Goal: Information Seeking & Learning: Learn about a topic

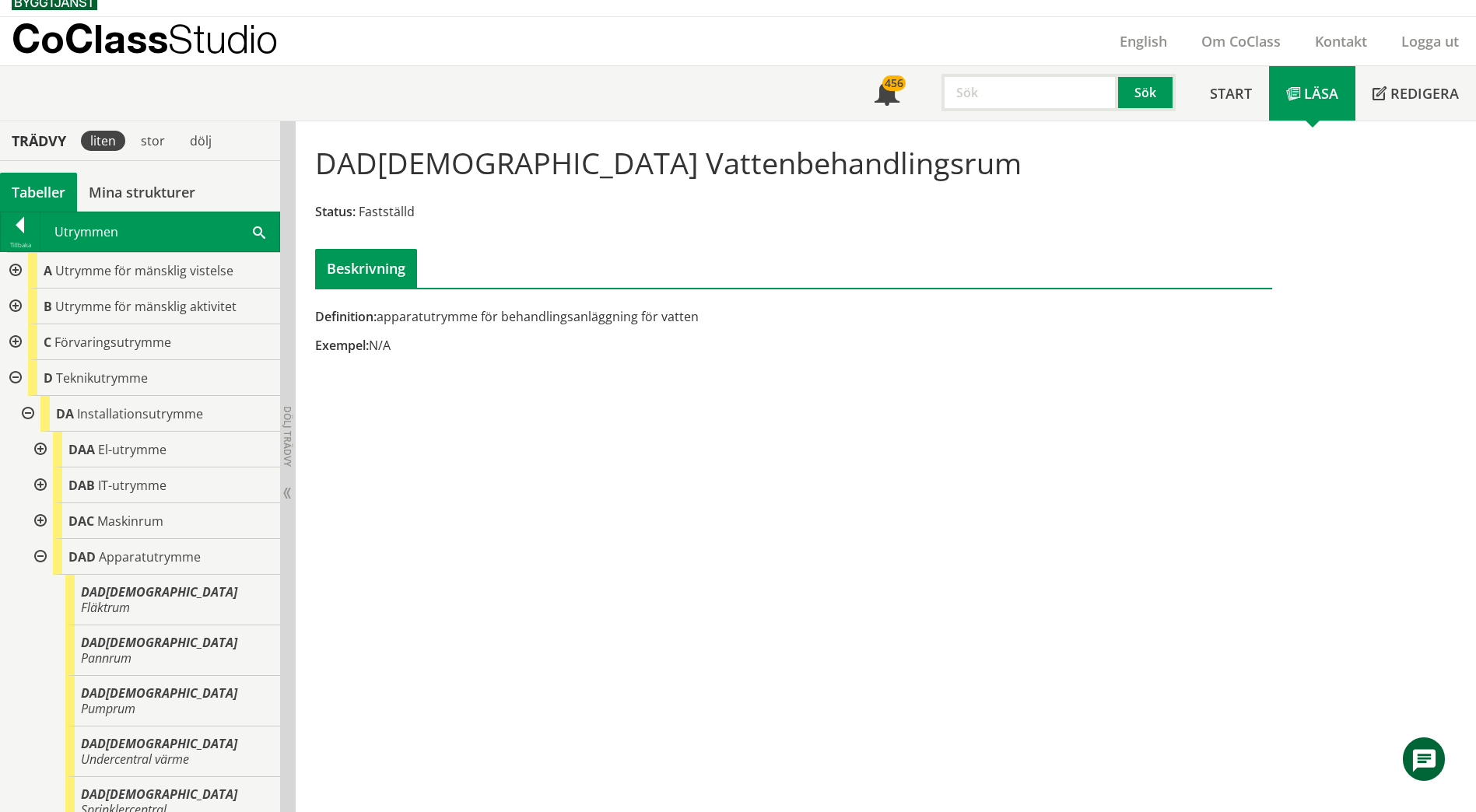
click at [13, 307] on div at bounding box center [14, 307] width 28 height 36
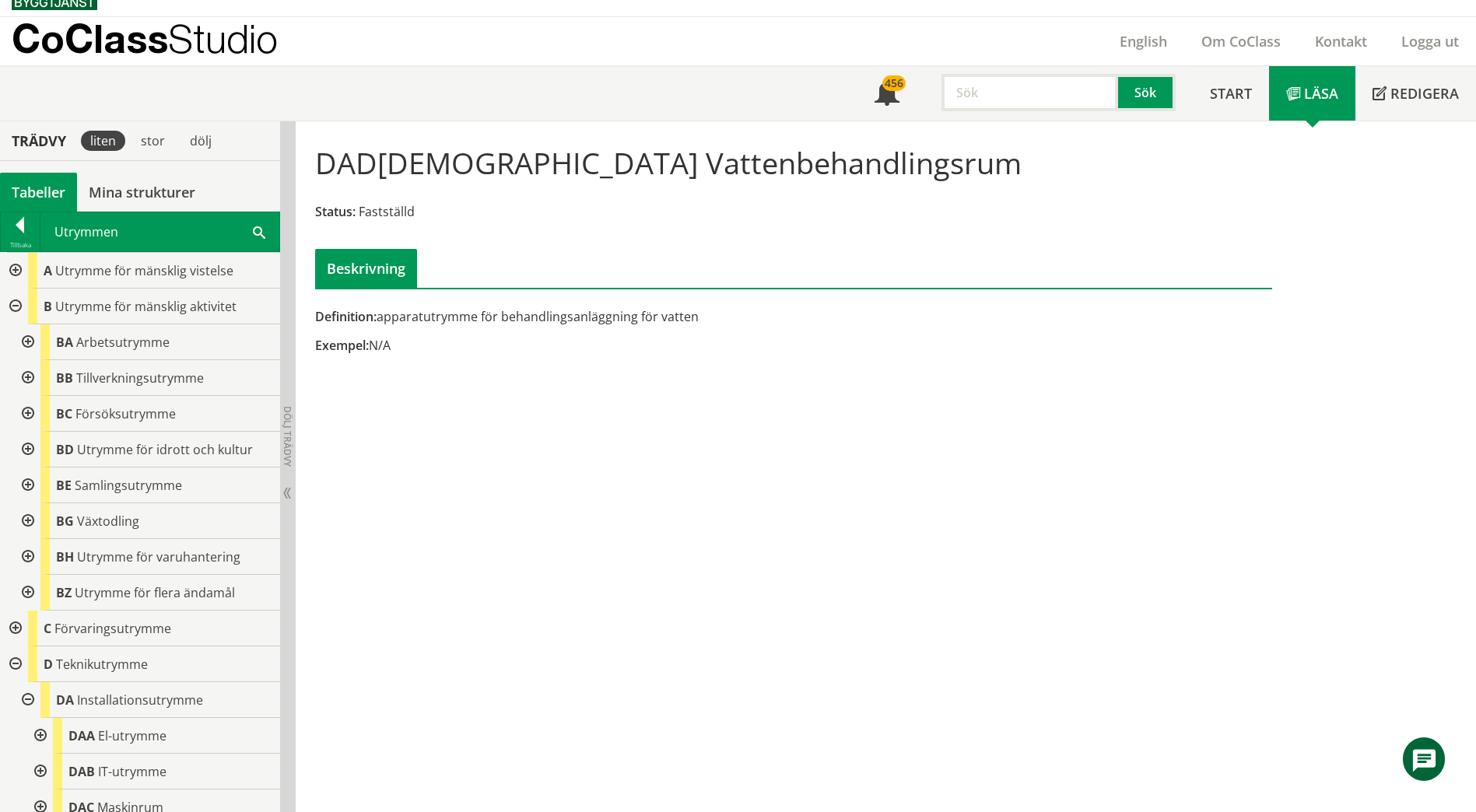
click at [24, 339] on div at bounding box center [27, 343] width 28 height 36
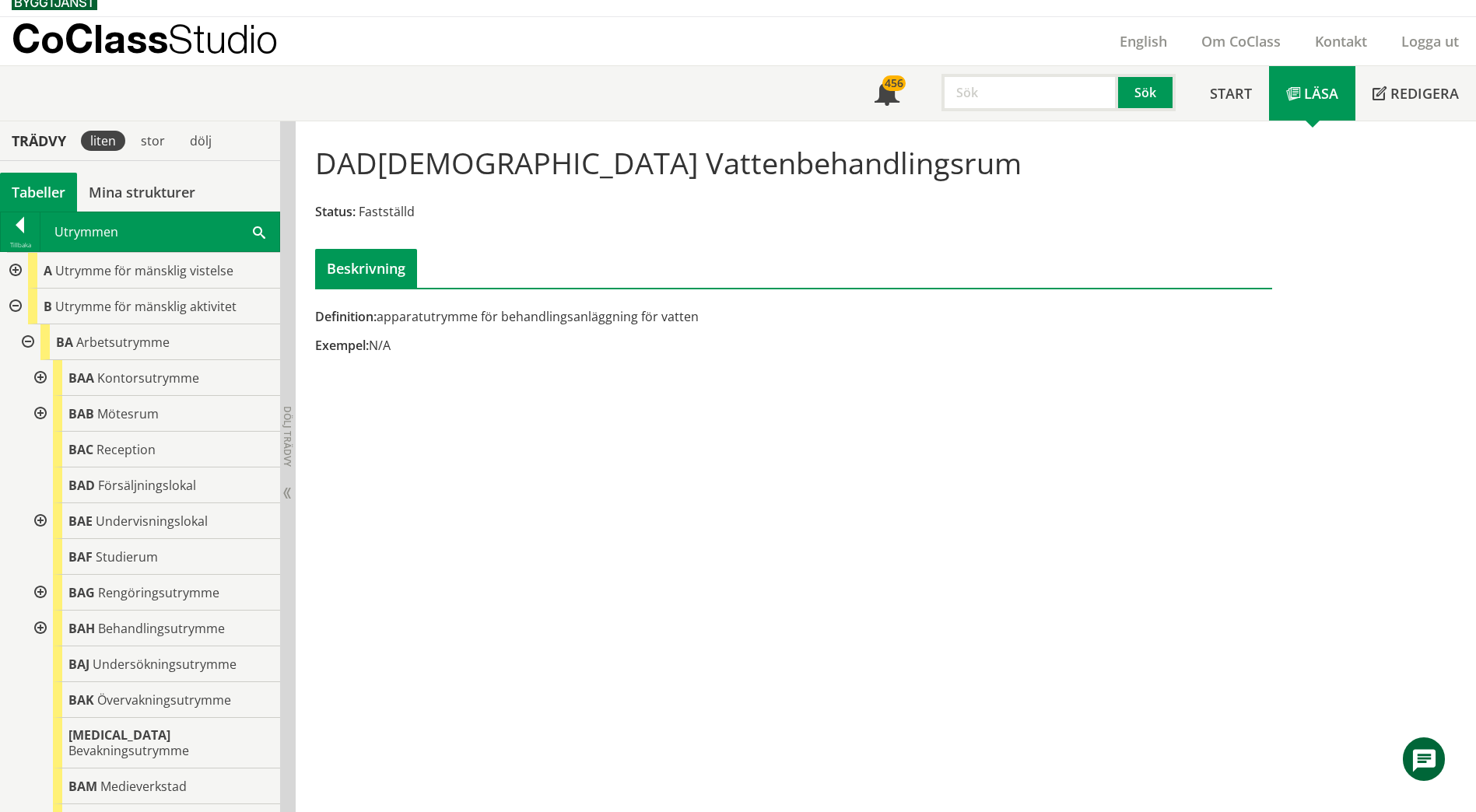
click at [33, 517] on div at bounding box center [39, 521] width 28 height 36
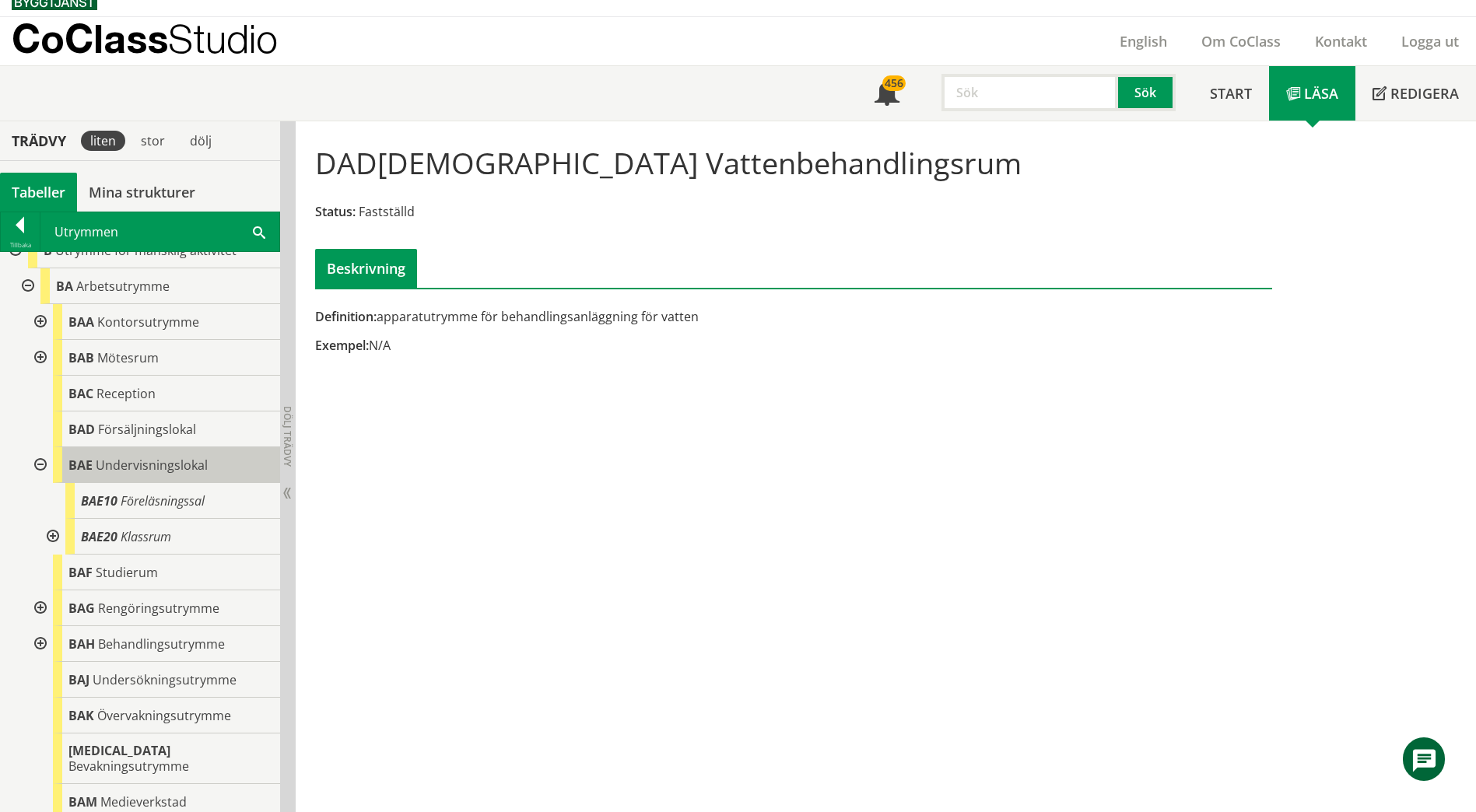
scroll to position [78, 0]
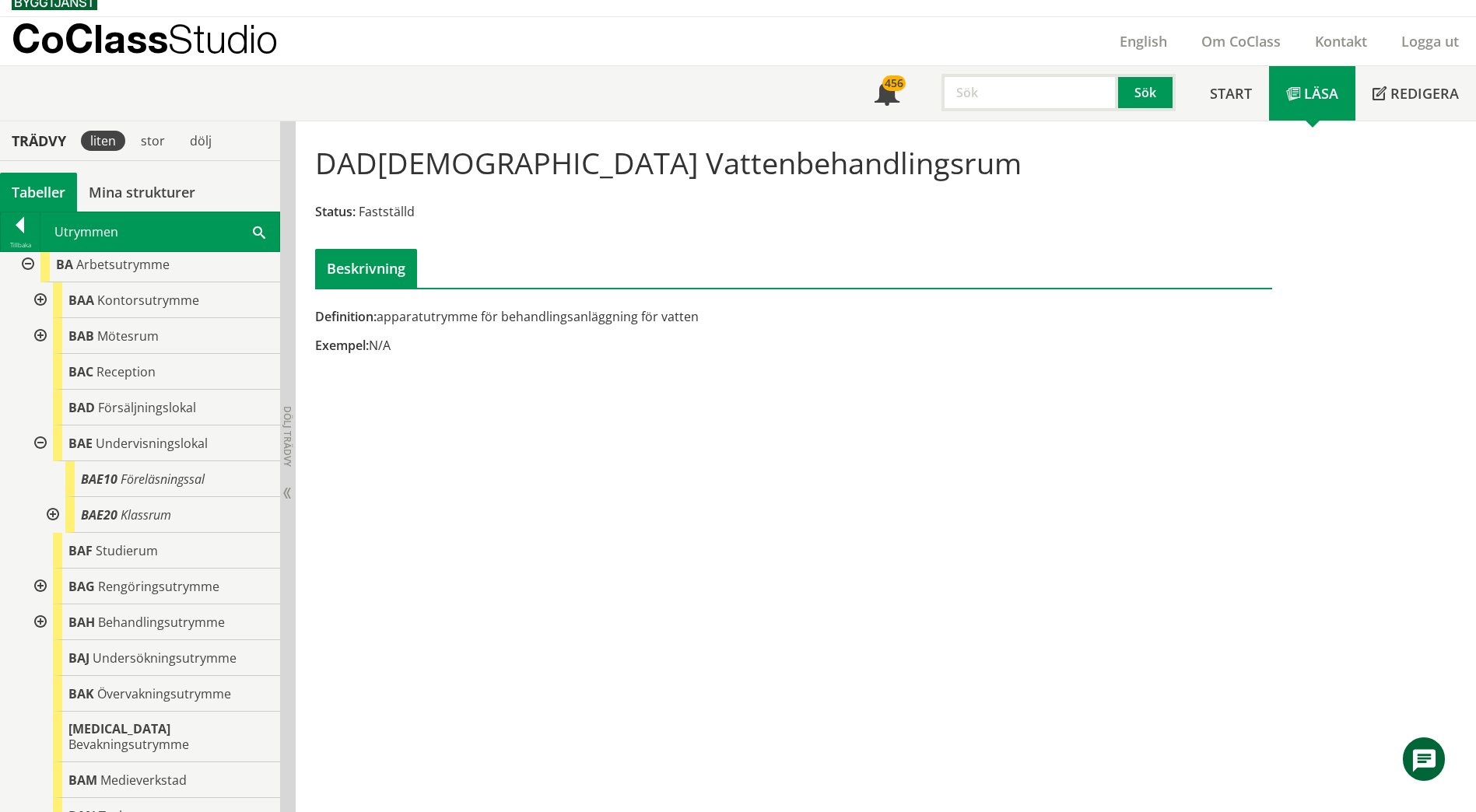
click at [49, 513] on div at bounding box center [51, 515] width 28 height 36
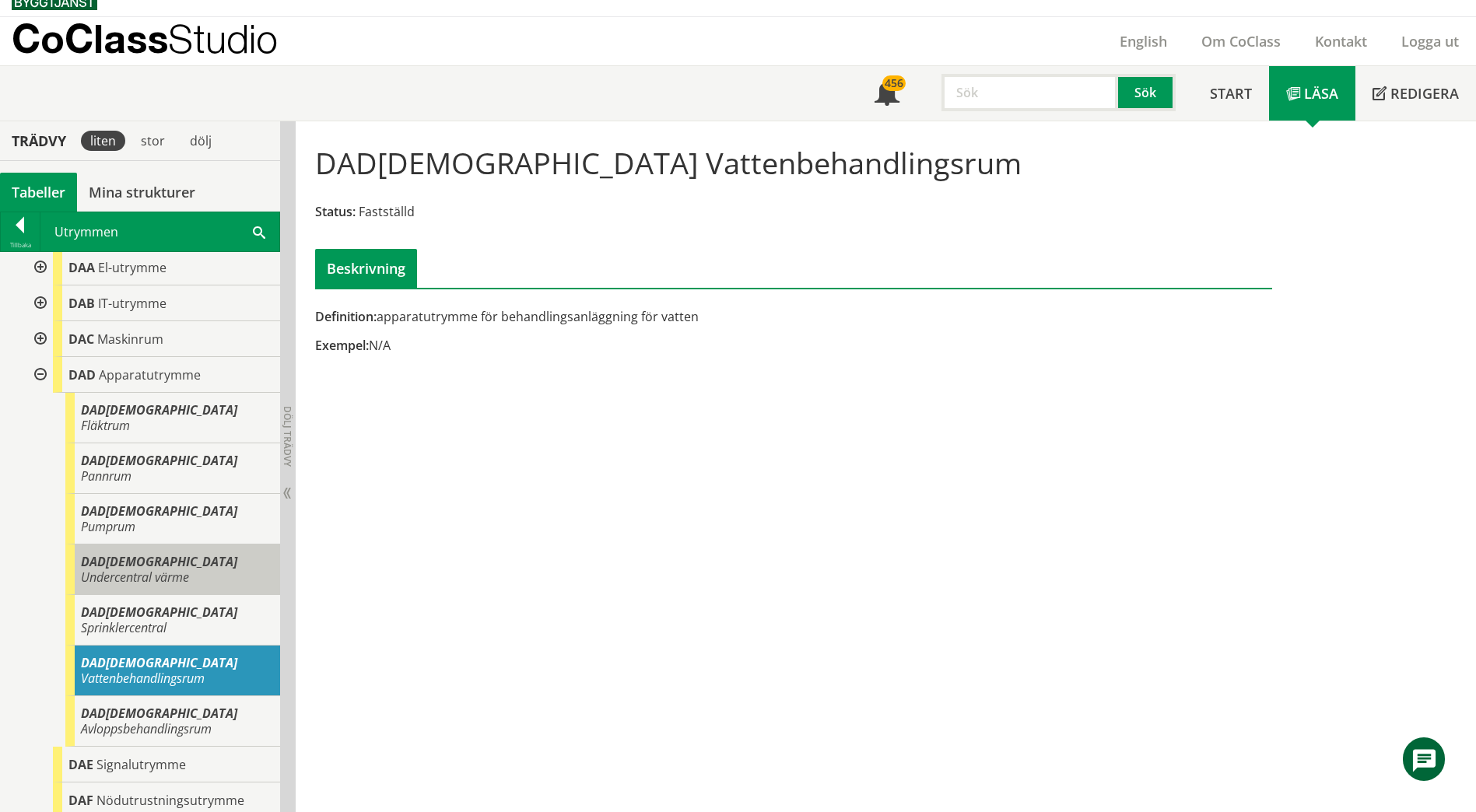
scroll to position [1322, 0]
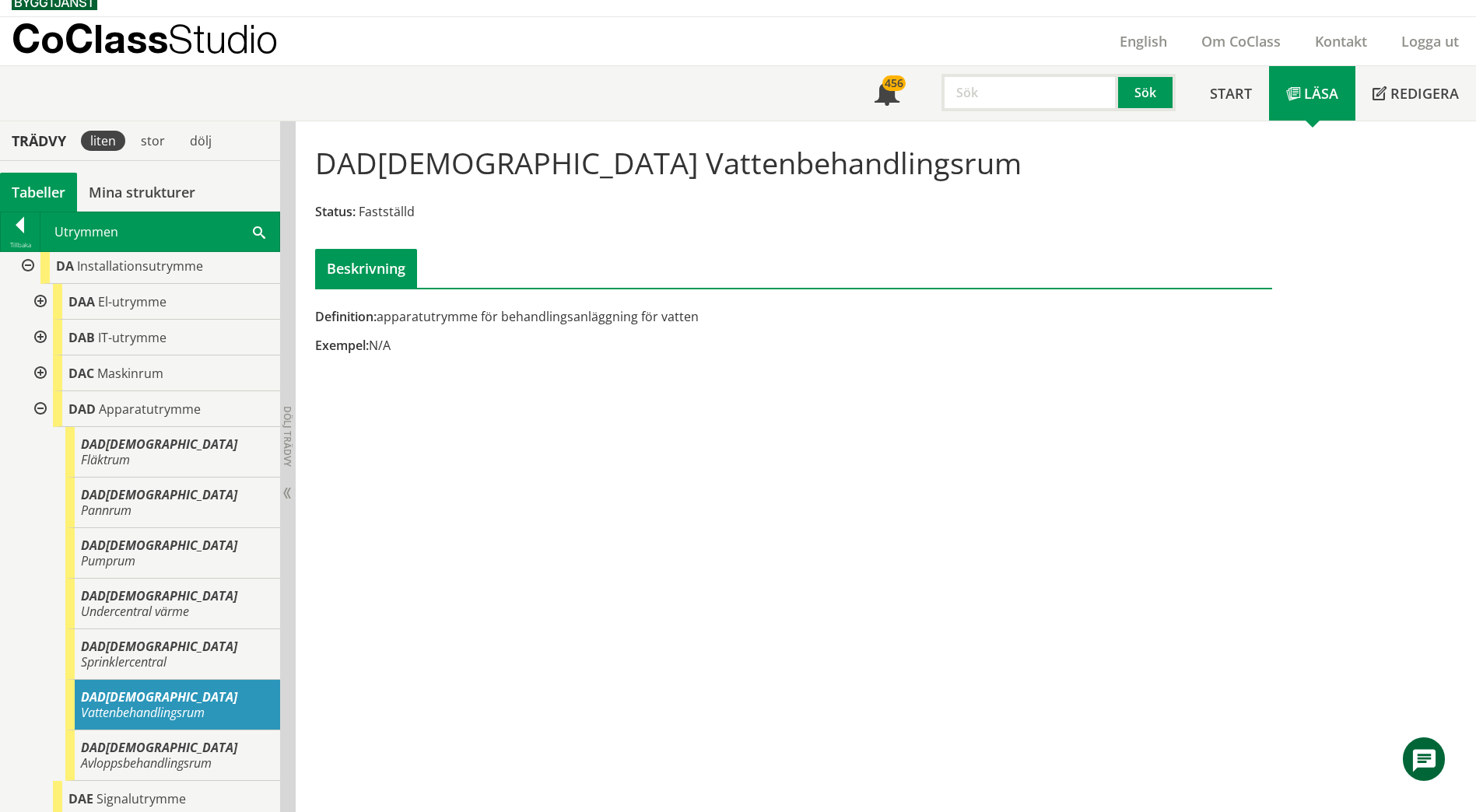
click at [37, 393] on div at bounding box center [39, 410] width 28 height 36
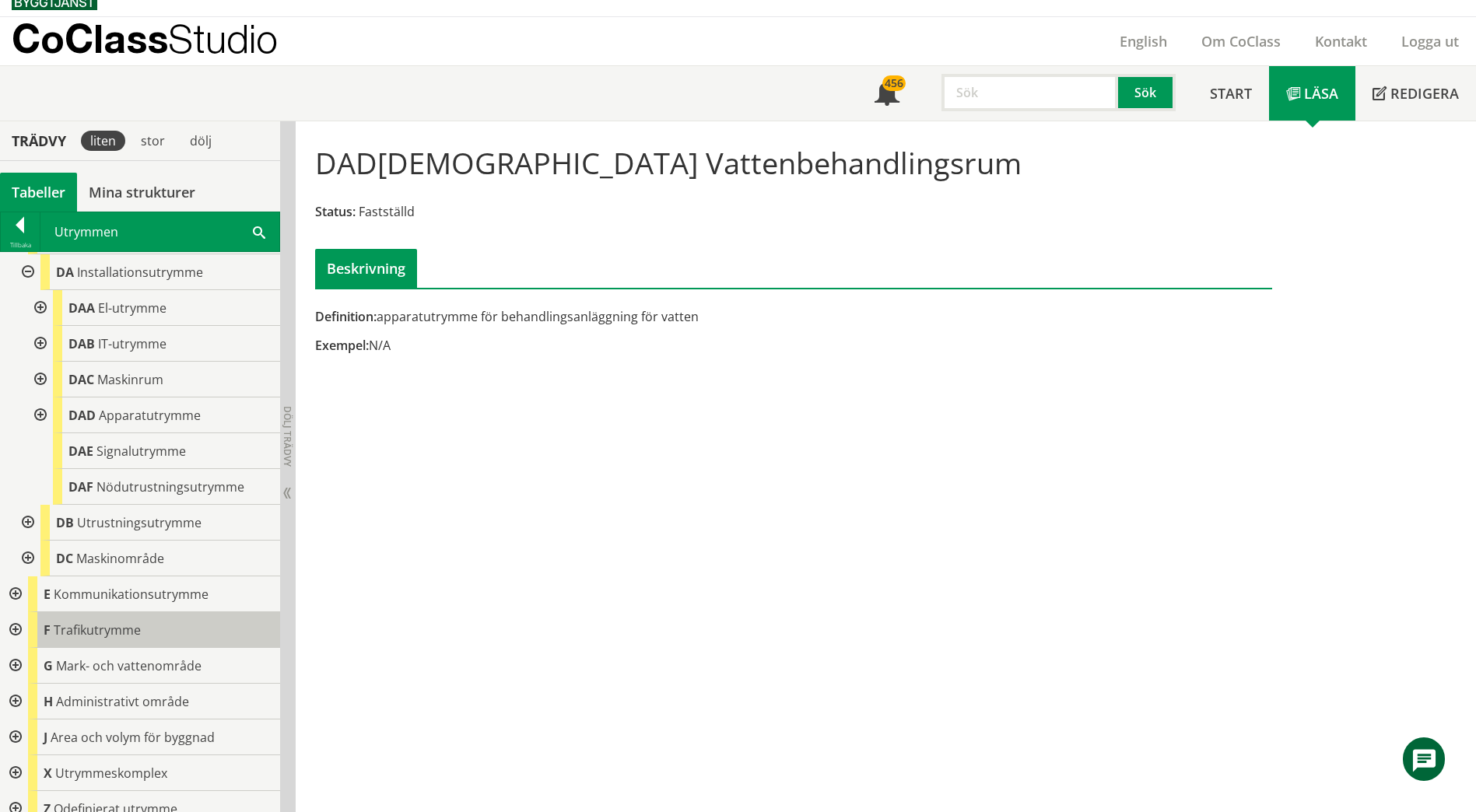
scroll to position [1238, 0]
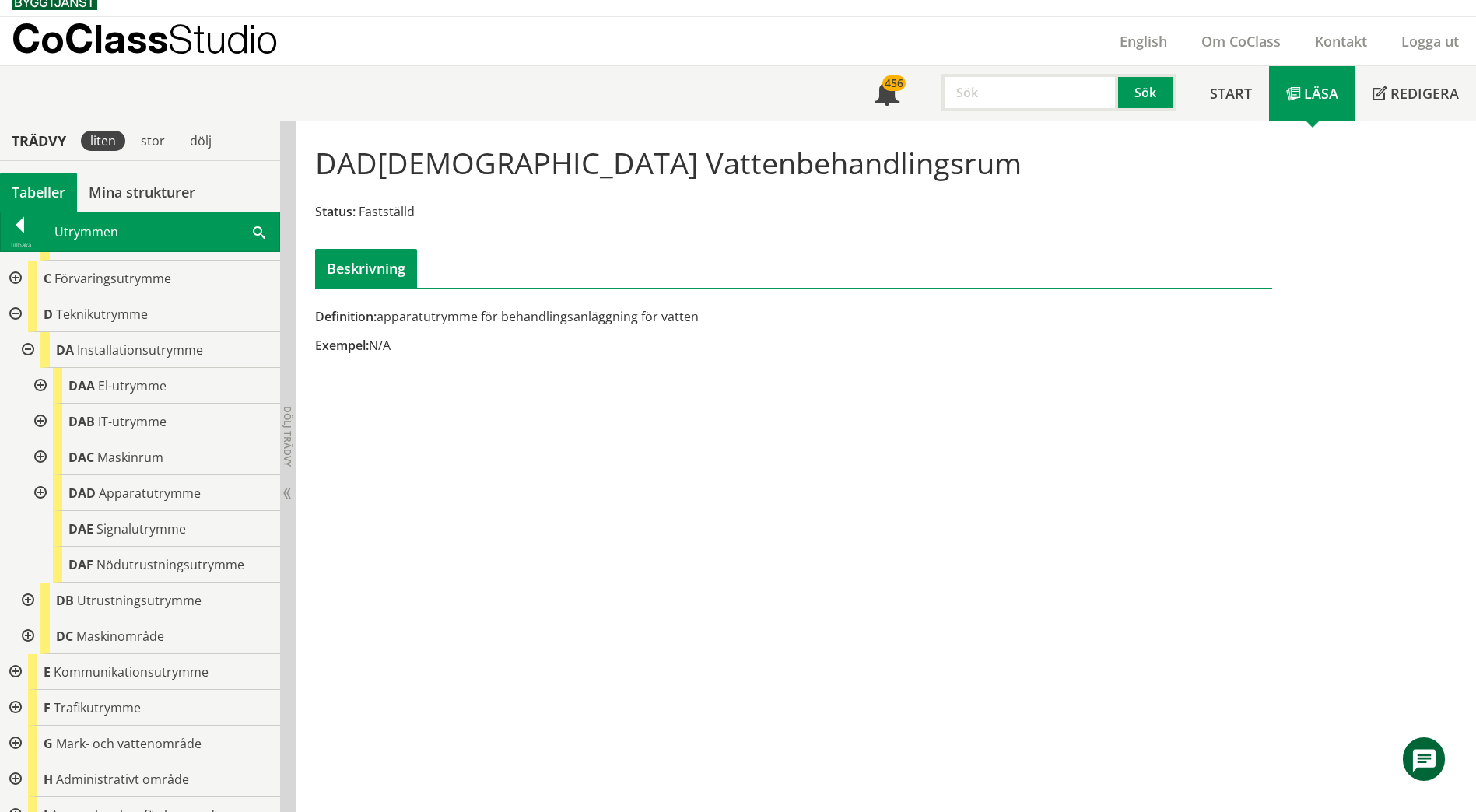
click at [42, 369] on div at bounding box center [39, 386] width 28 height 36
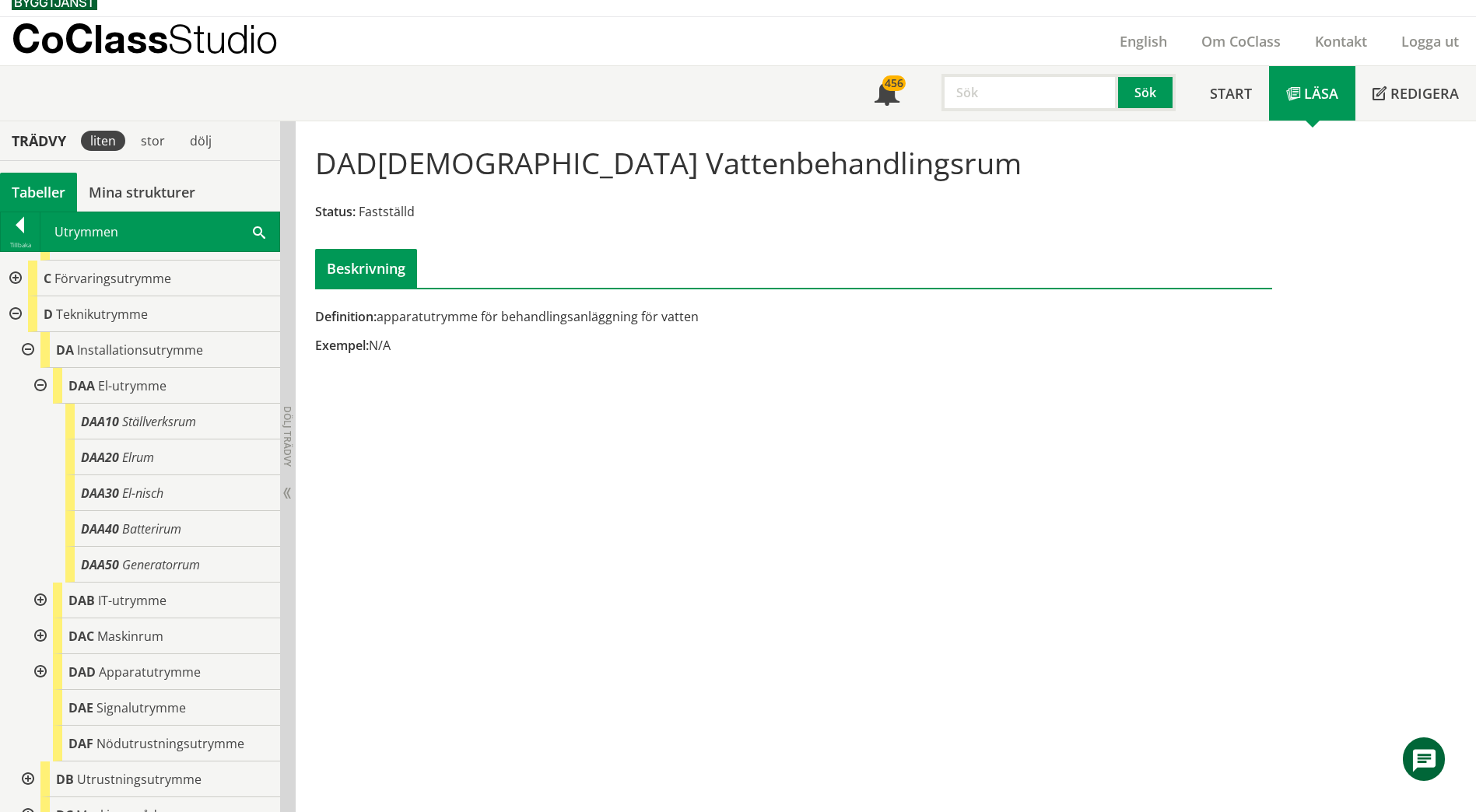
click at [42, 369] on div at bounding box center [39, 386] width 28 height 36
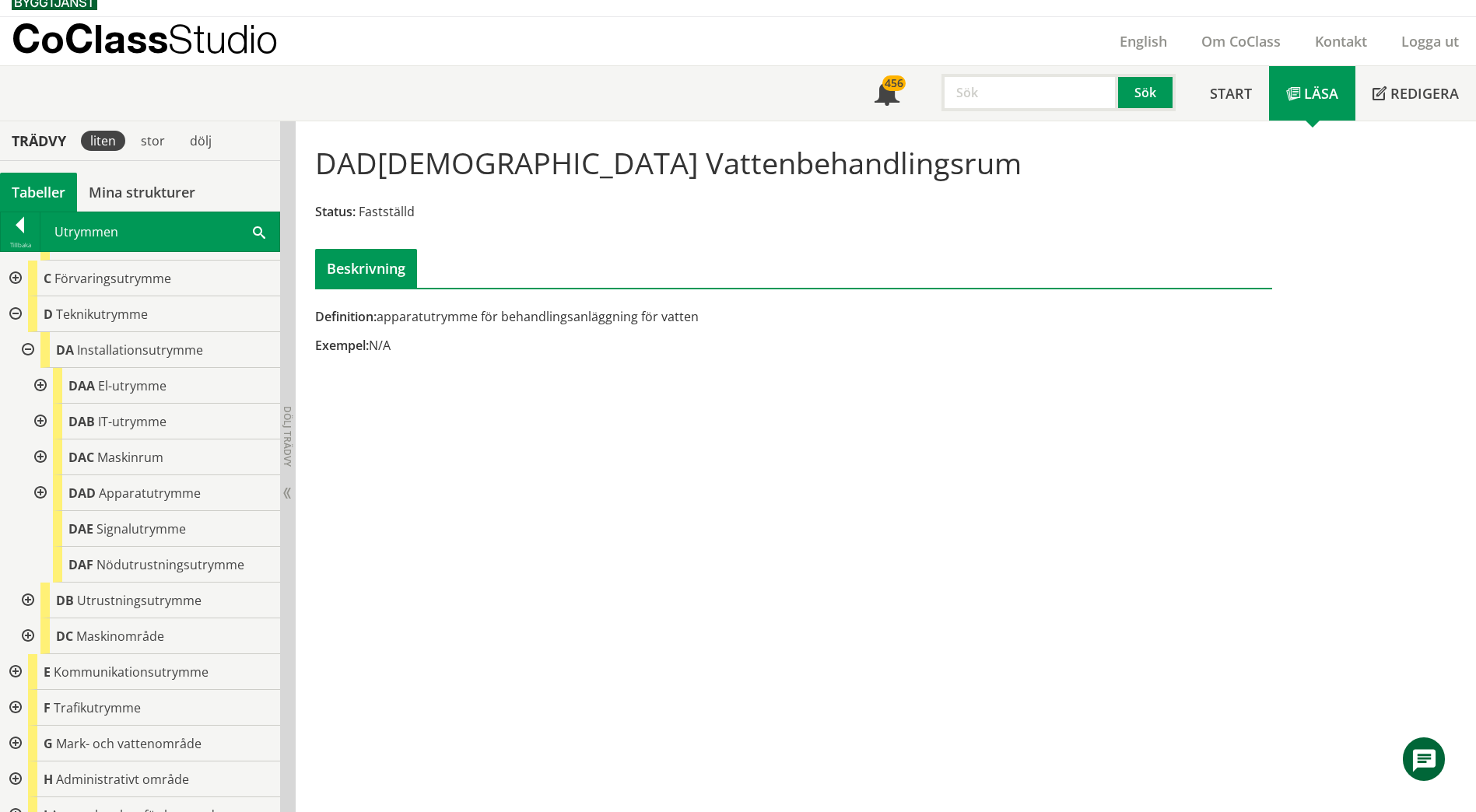
click at [39, 407] on div at bounding box center [39, 422] width 28 height 36
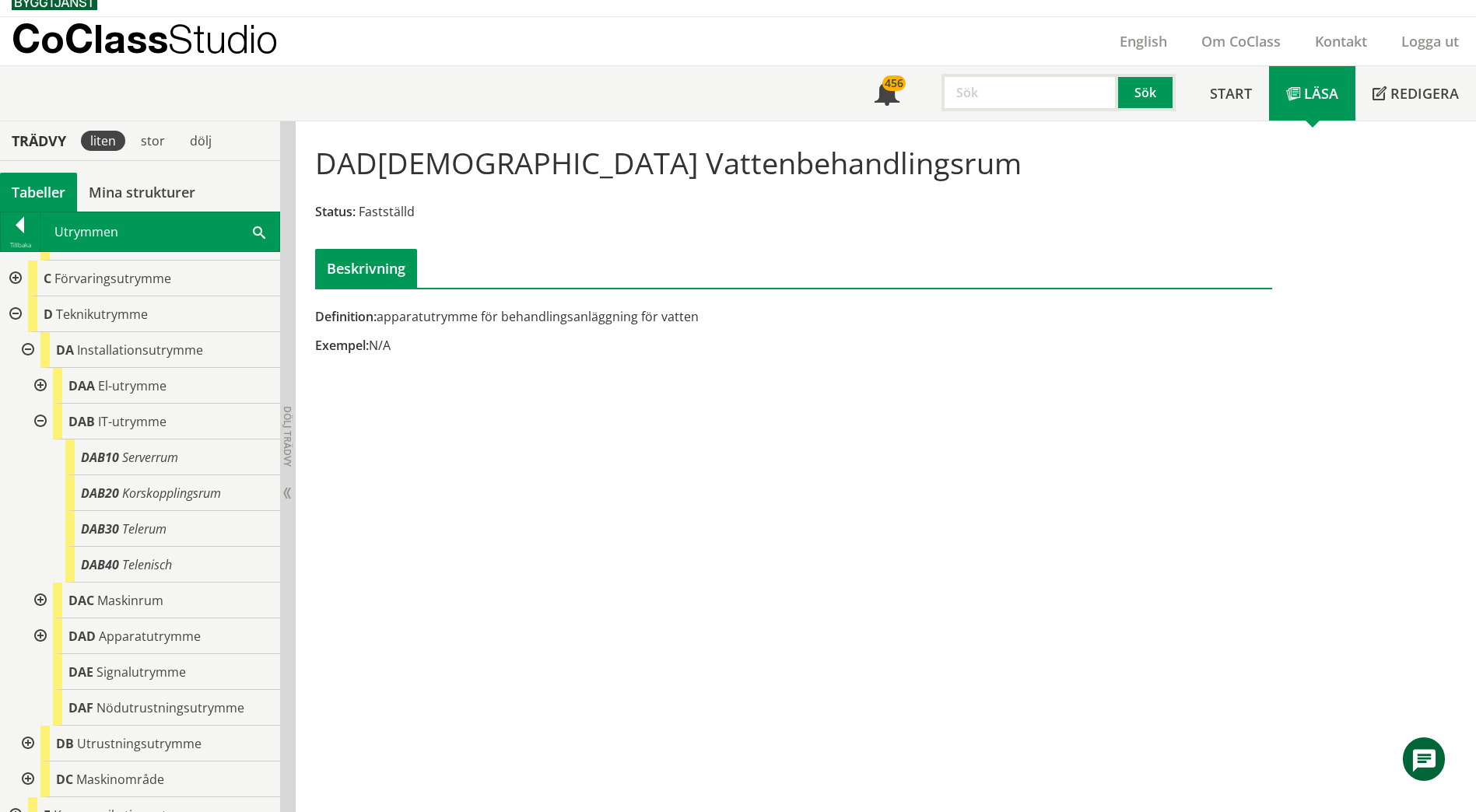
click at [39, 407] on div at bounding box center [39, 422] width 28 height 36
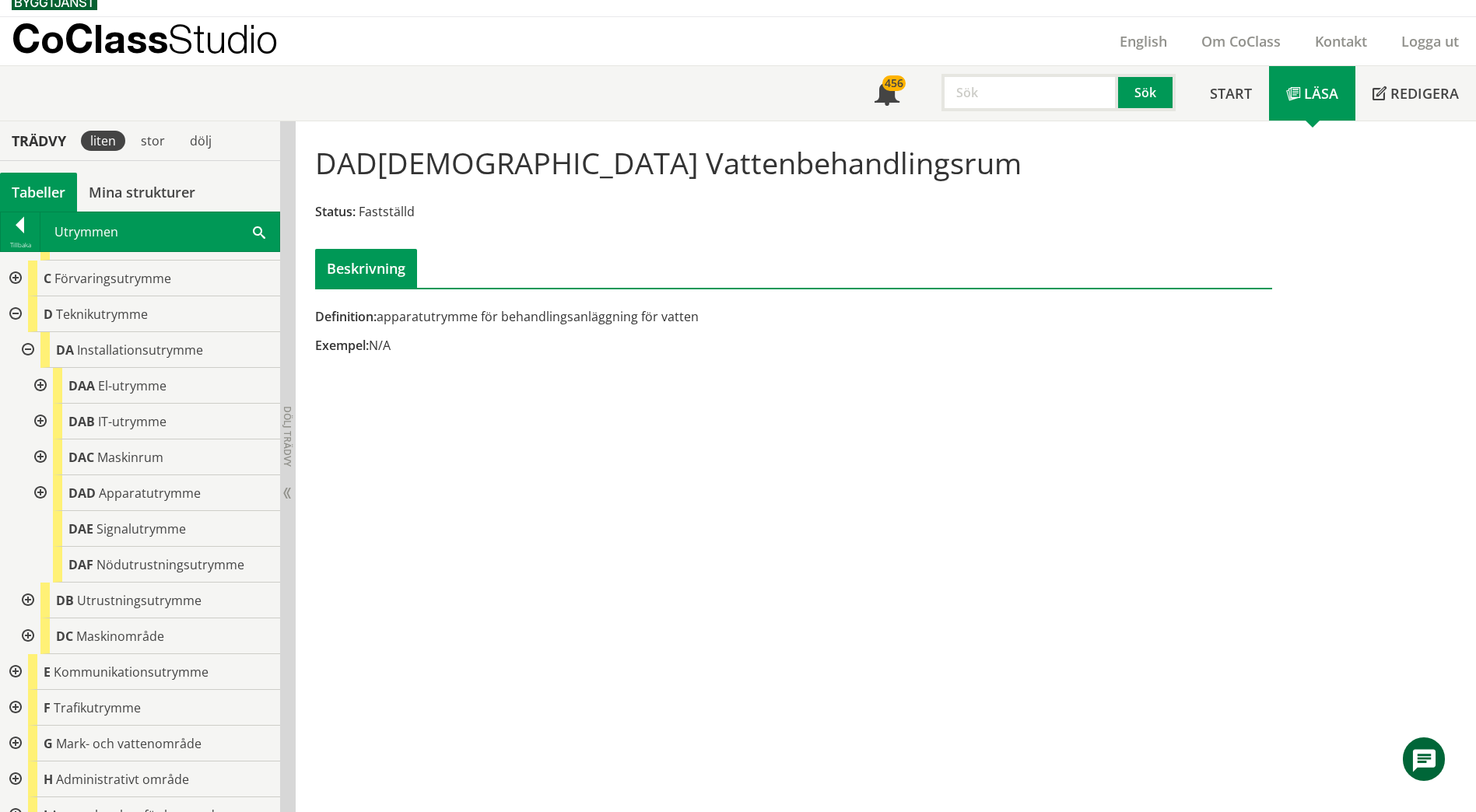
click at [39, 446] on div at bounding box center [39, 457] width 28 height 36
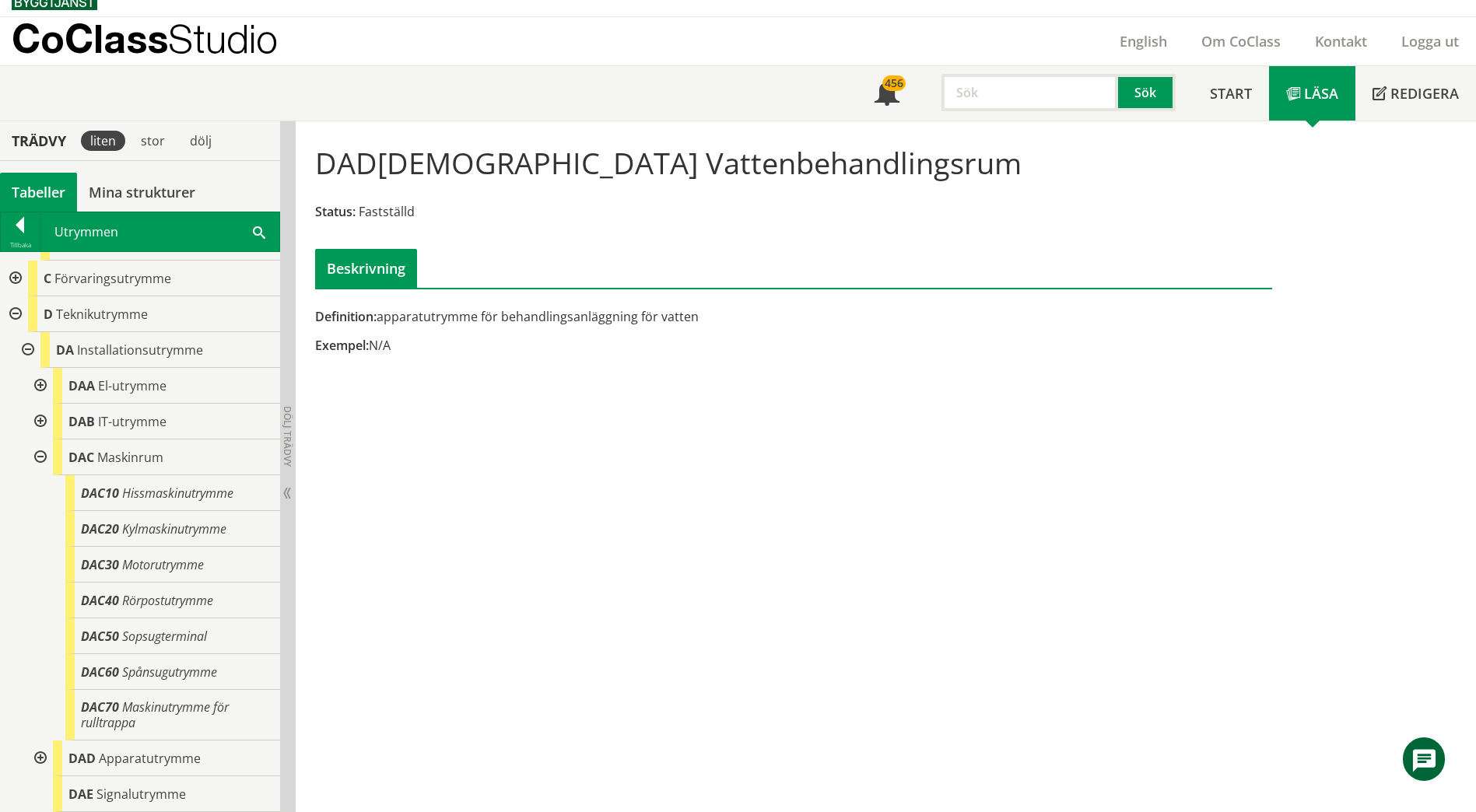
click at [261, 235] on span at bounding box center [259, 231] width 13 height 17
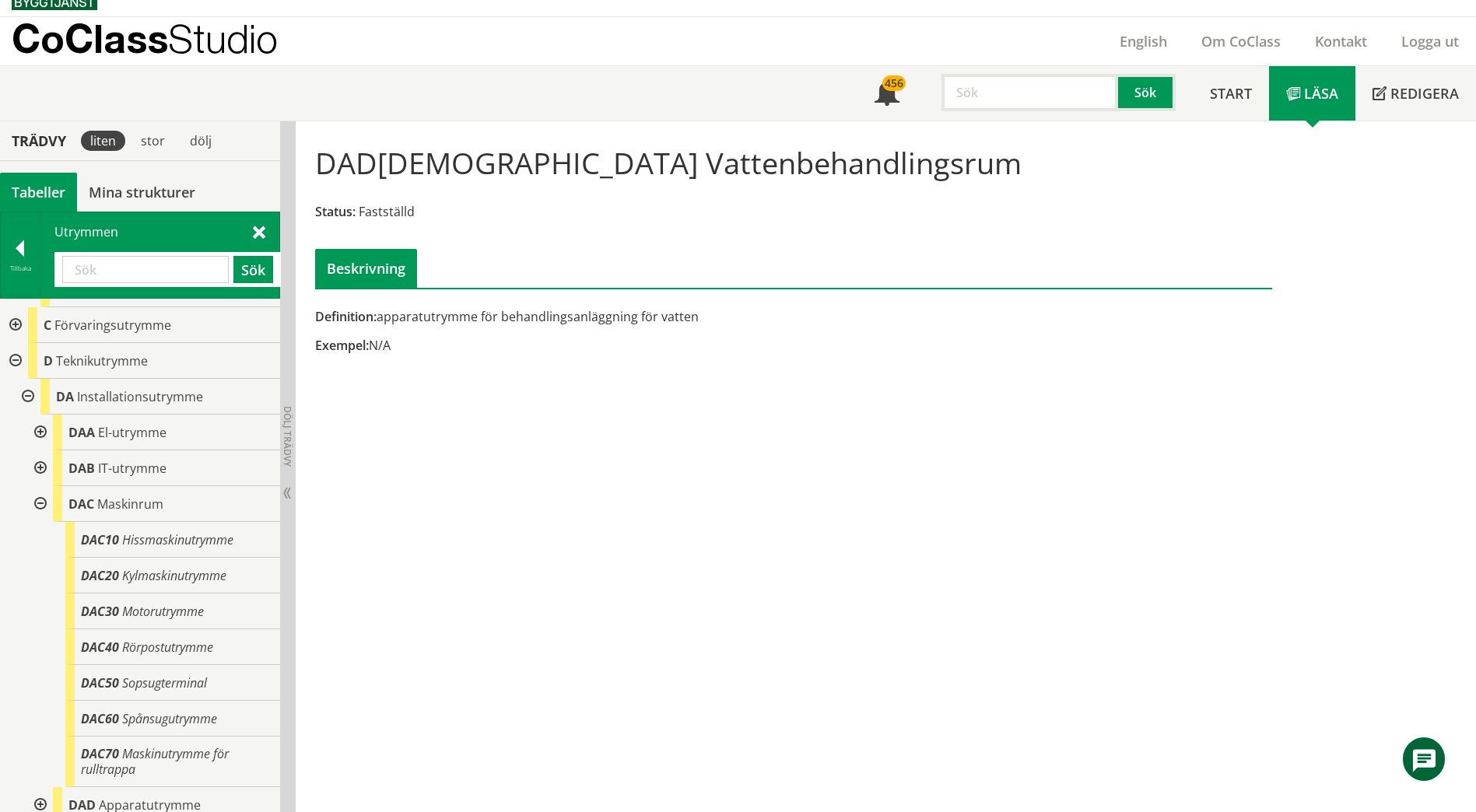
click at [175, 265] on input "text" at bounding box center [145, 270] width 167 height 28
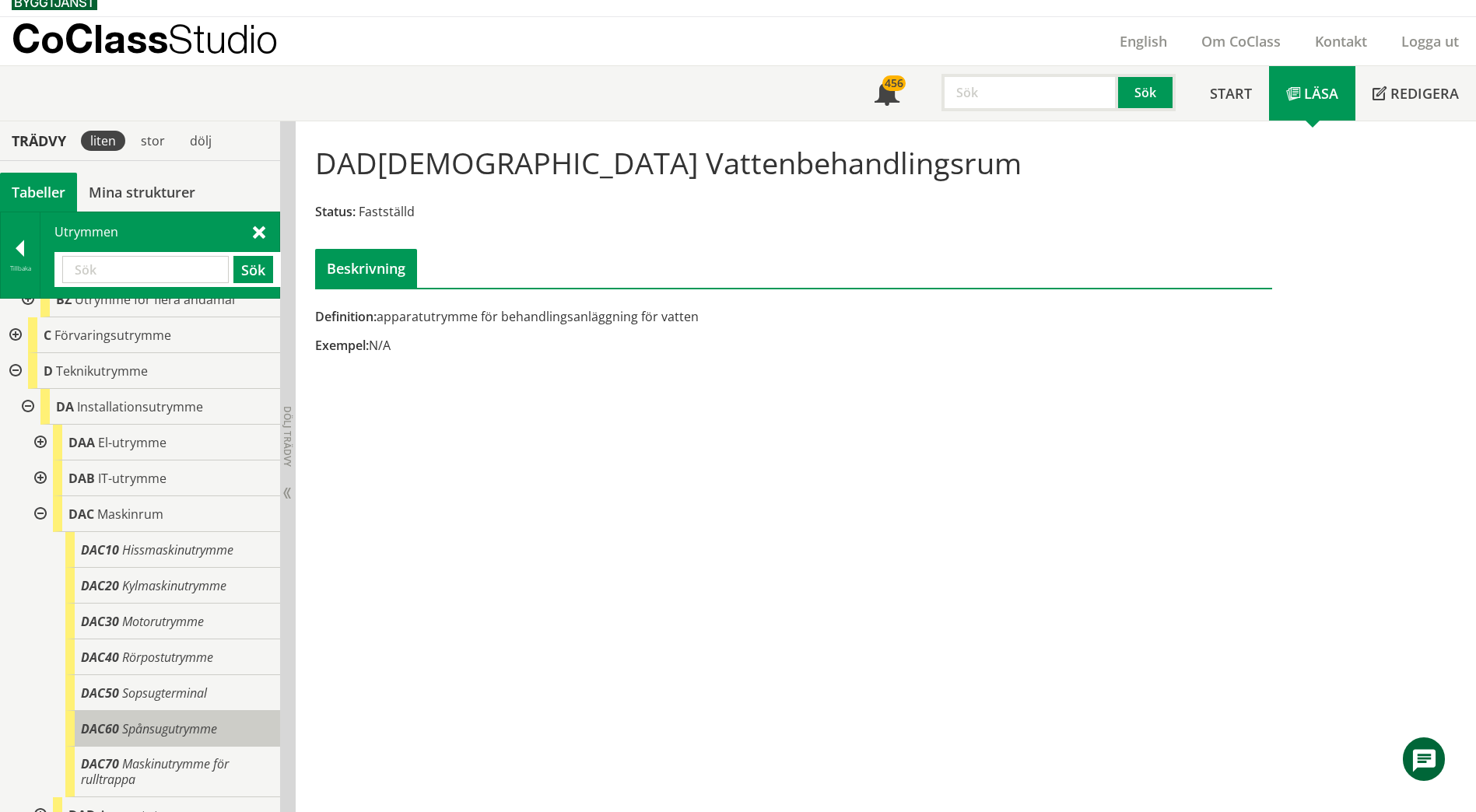
scroll to position [1160, 0]
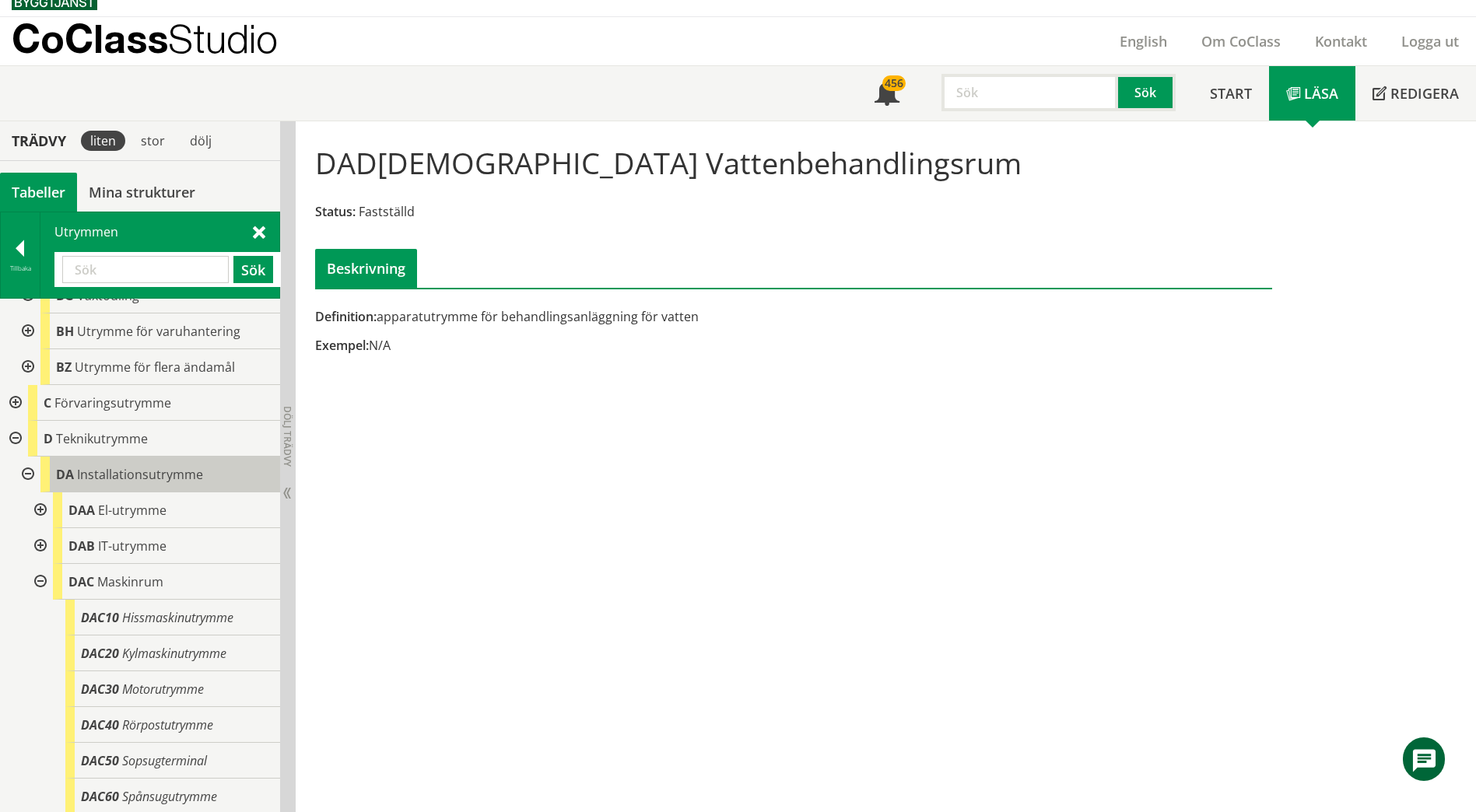
click at [87, 466] on span "Installationsutrymme" at bounding box center [140, 475] width 126 height 17
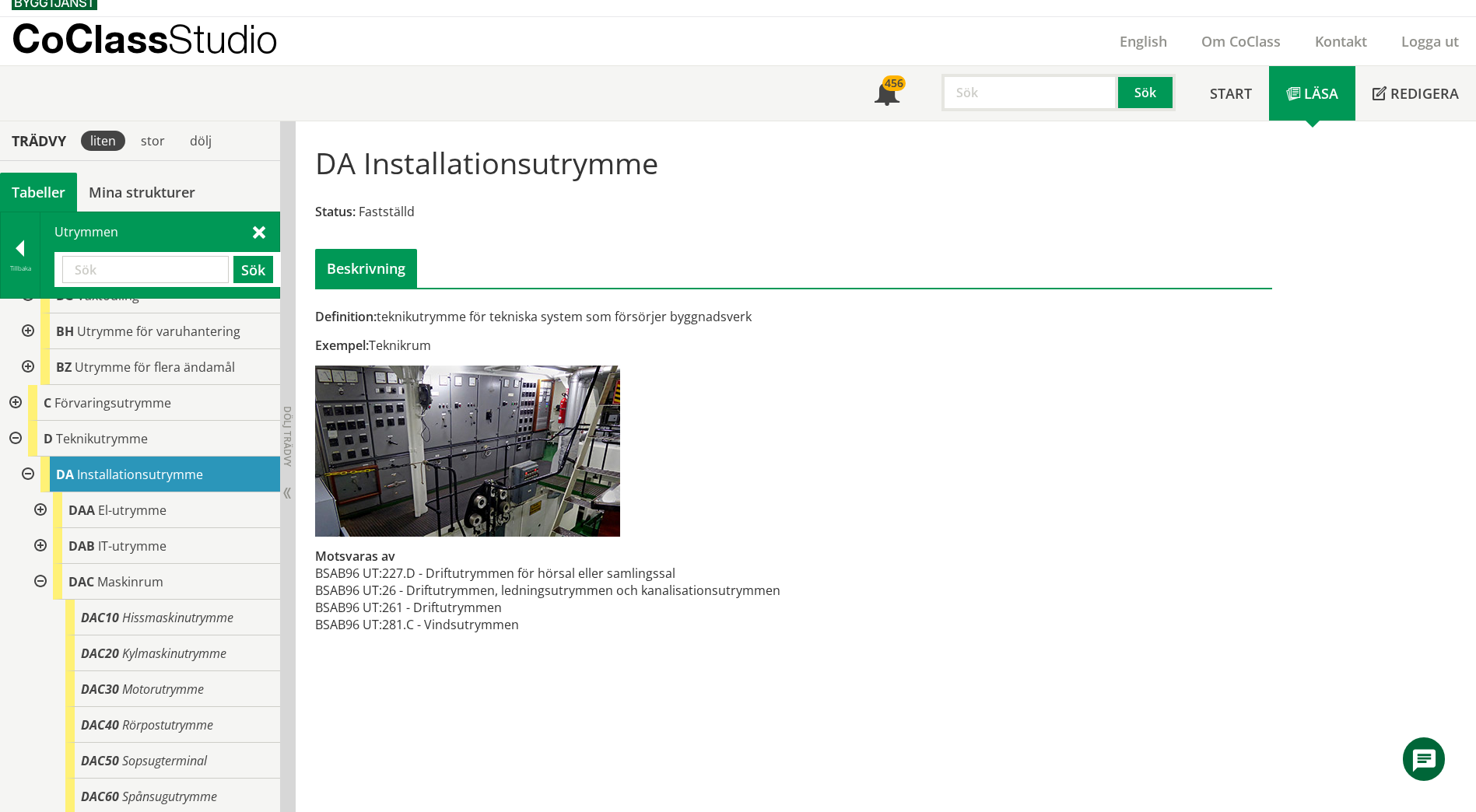
click at [41, 569] on div at bounding box center [39, 582] width 28 height 36
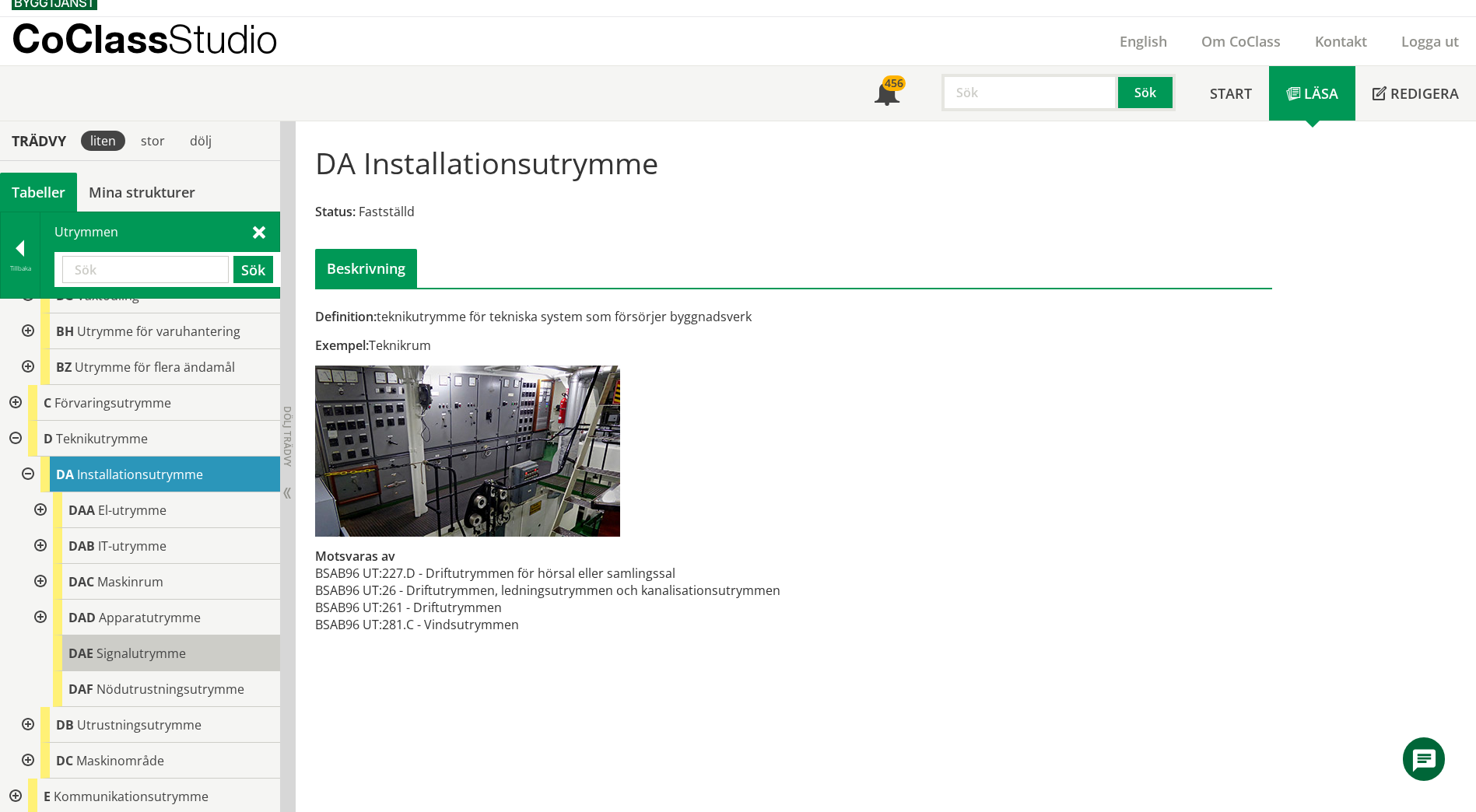
click at [104, 645] on span "Signalutrymme" at bounding box center [142, 653] width 90 height 17
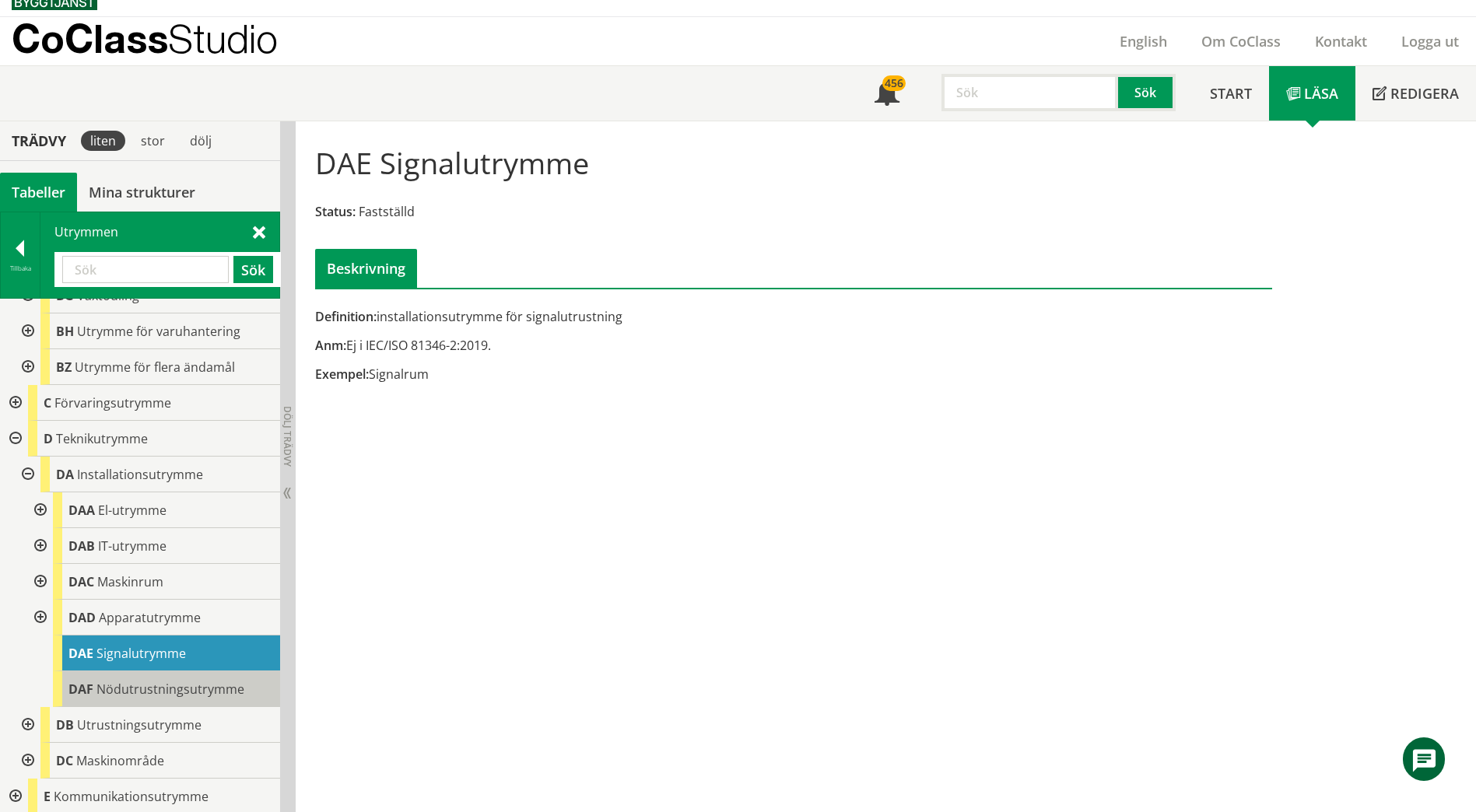
click at [131, 681] on span "Nödutrustningsutrymme" at bounding box center [171, 689] width 148 height 17
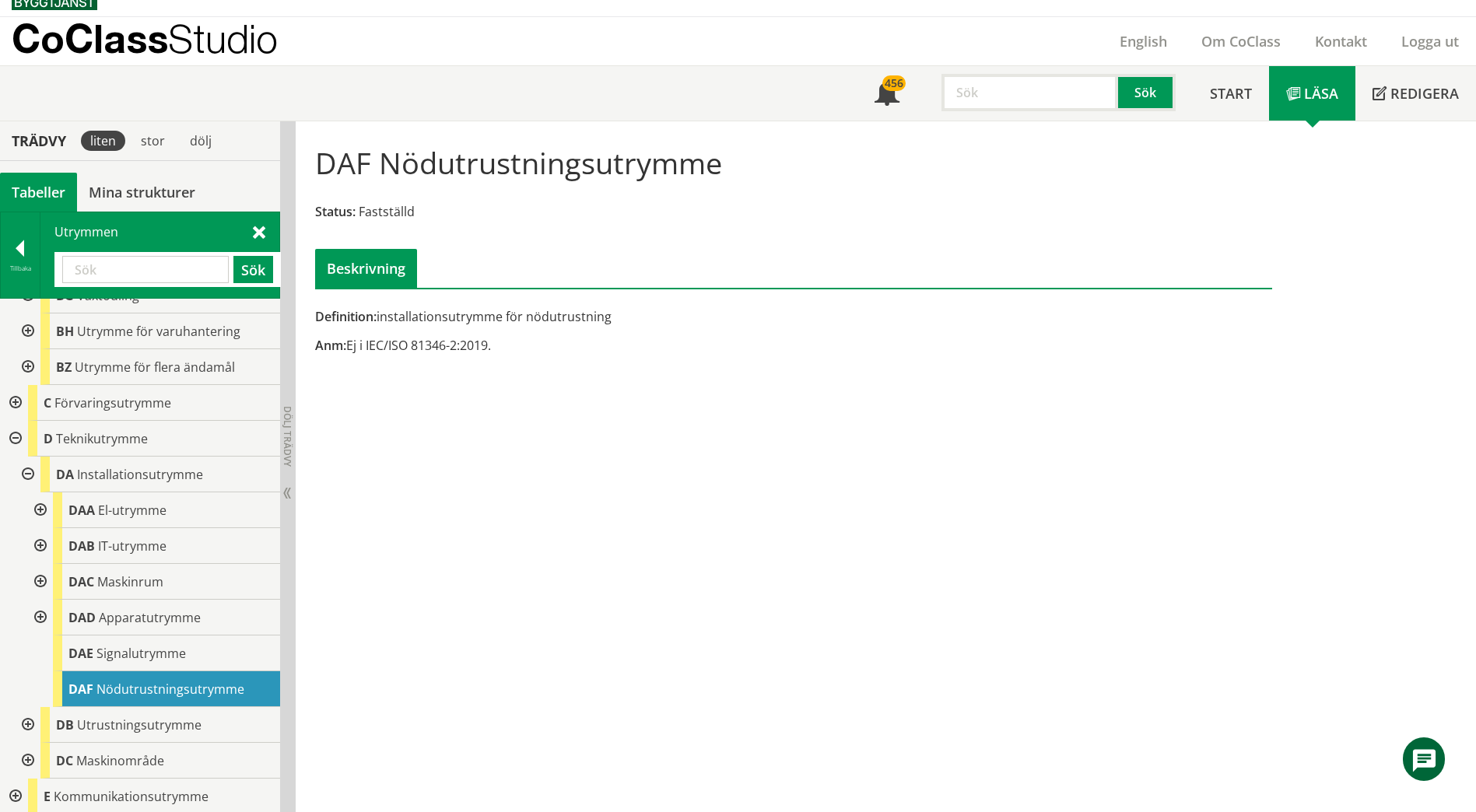
click at [29, 709] on div at bounding box center [27, 725] width 28 height 36
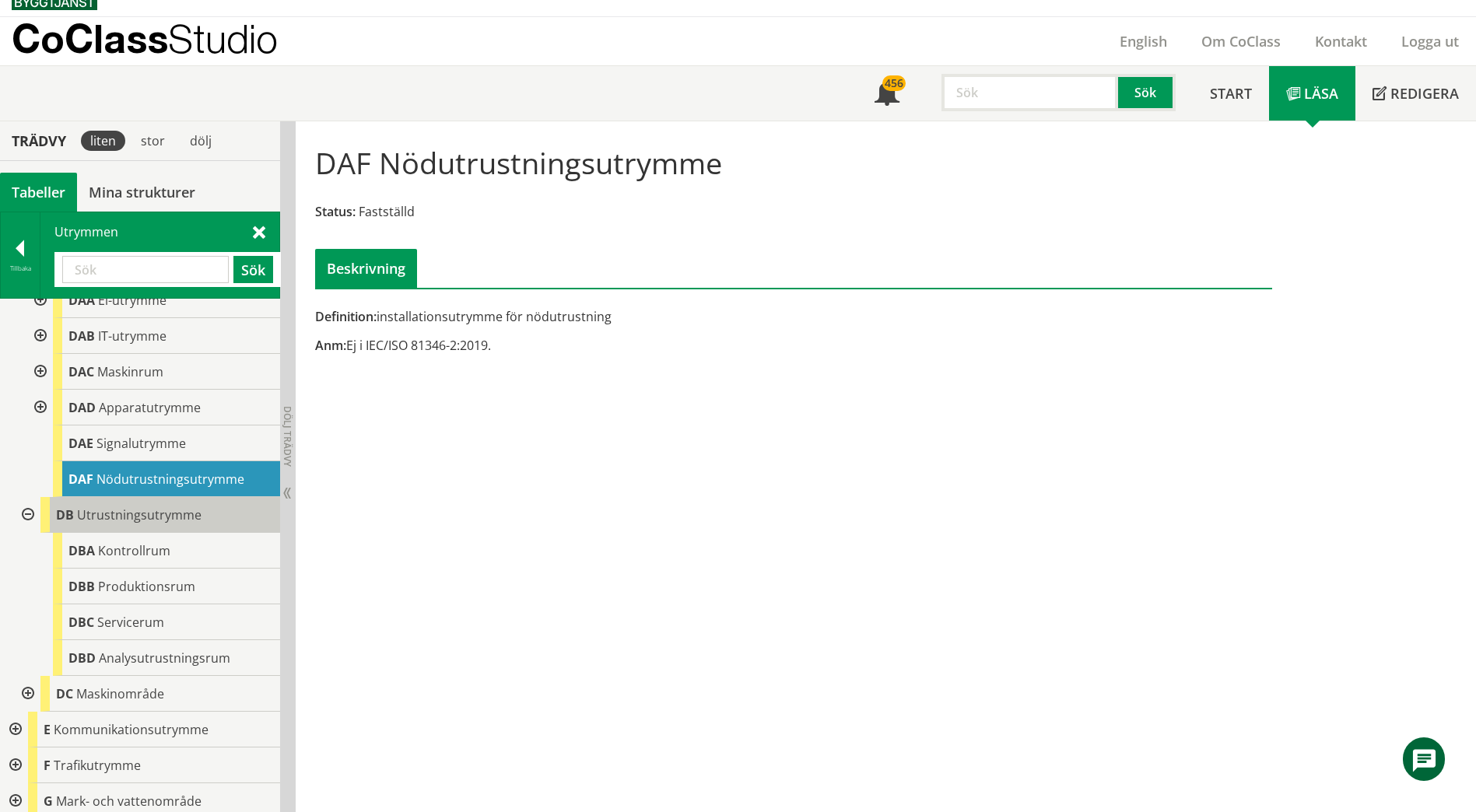
scroll to position [1394, 0]
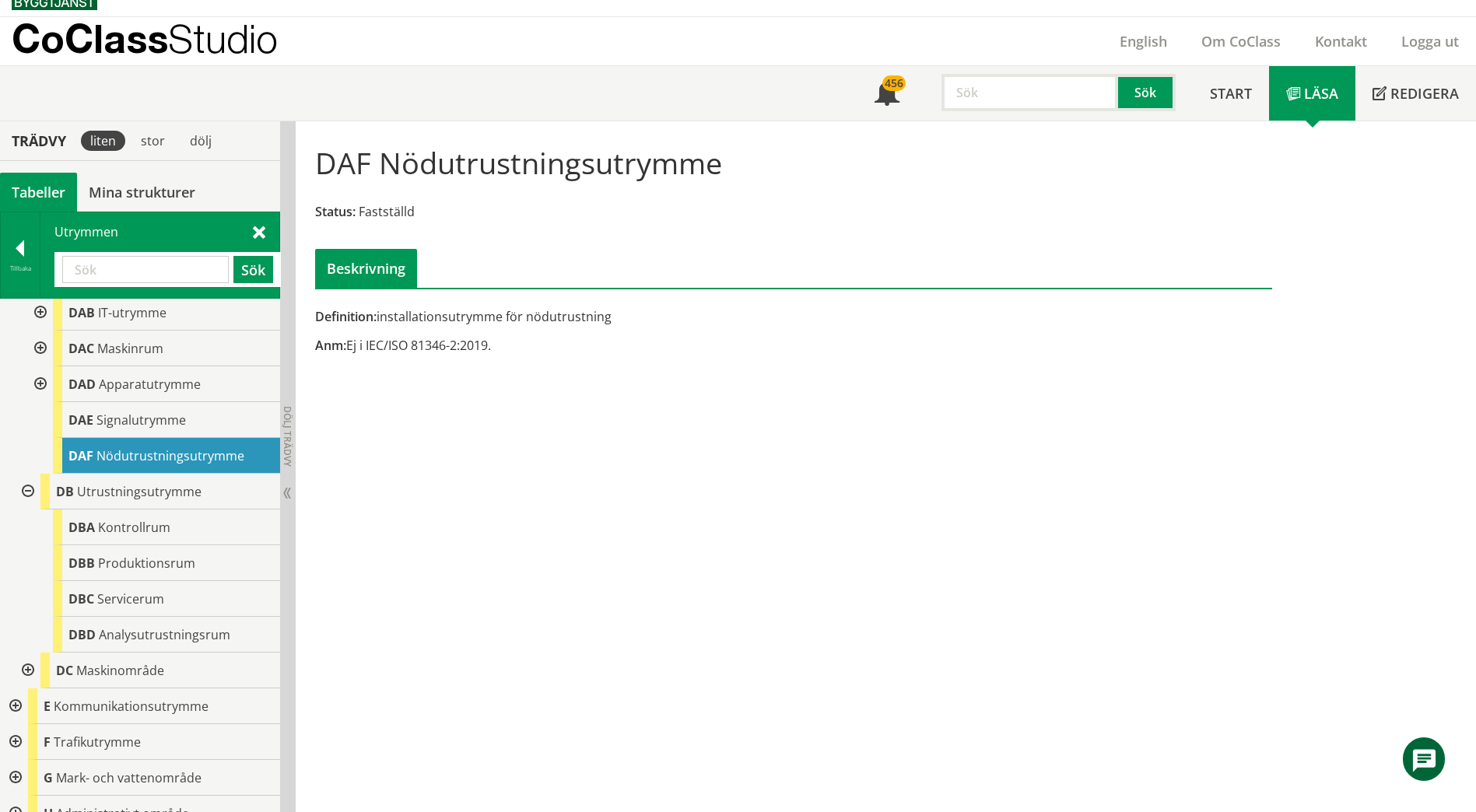
click at [35, 655] on div at bounding box center [27, 671] width 28 height 36
click at [37, 658] on div at bounding box center [27, 671] width 28 height 36
click at [35, 479] on div at bounding box center [27, 492] width 28 height 36
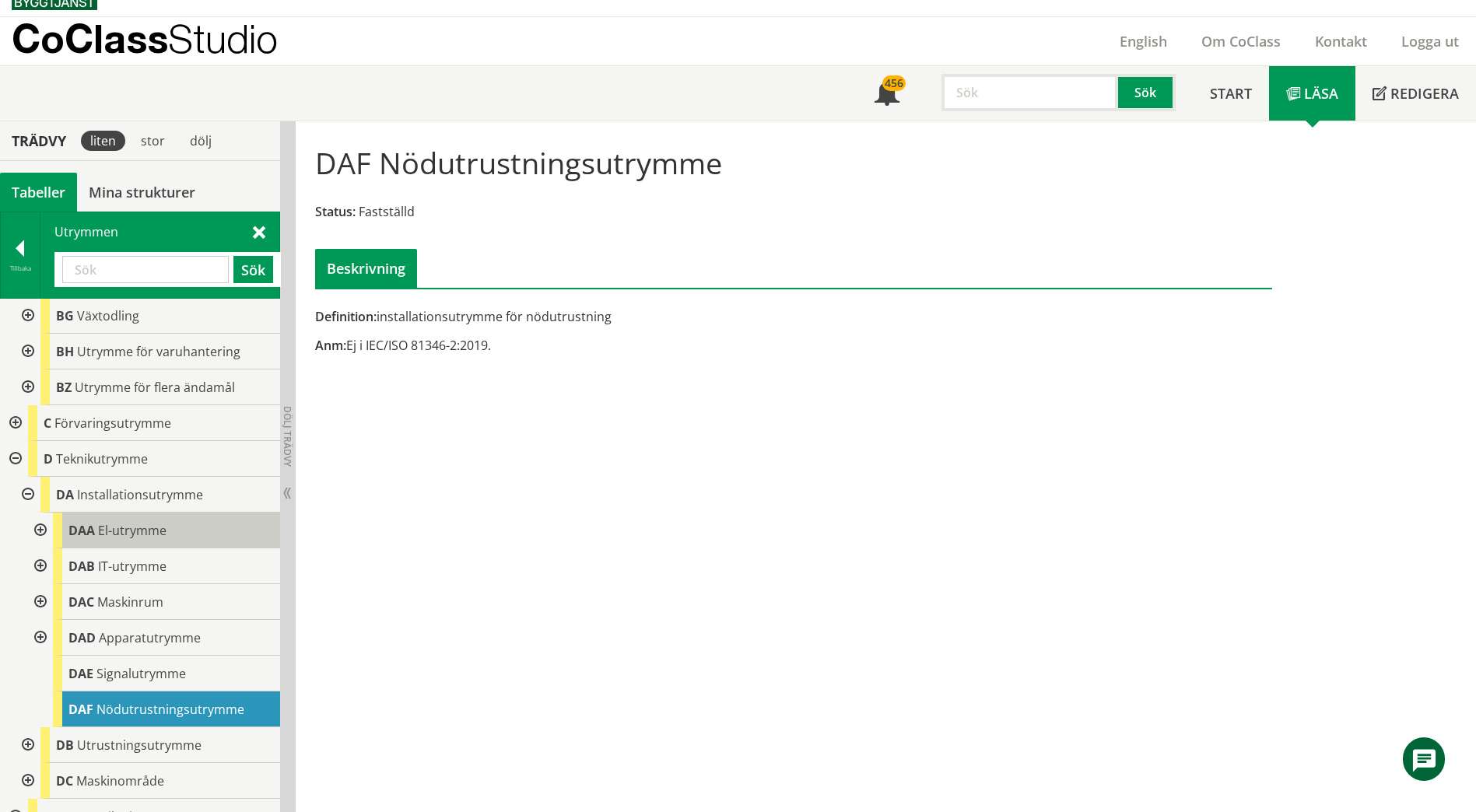
scroll to position [1128, 0]
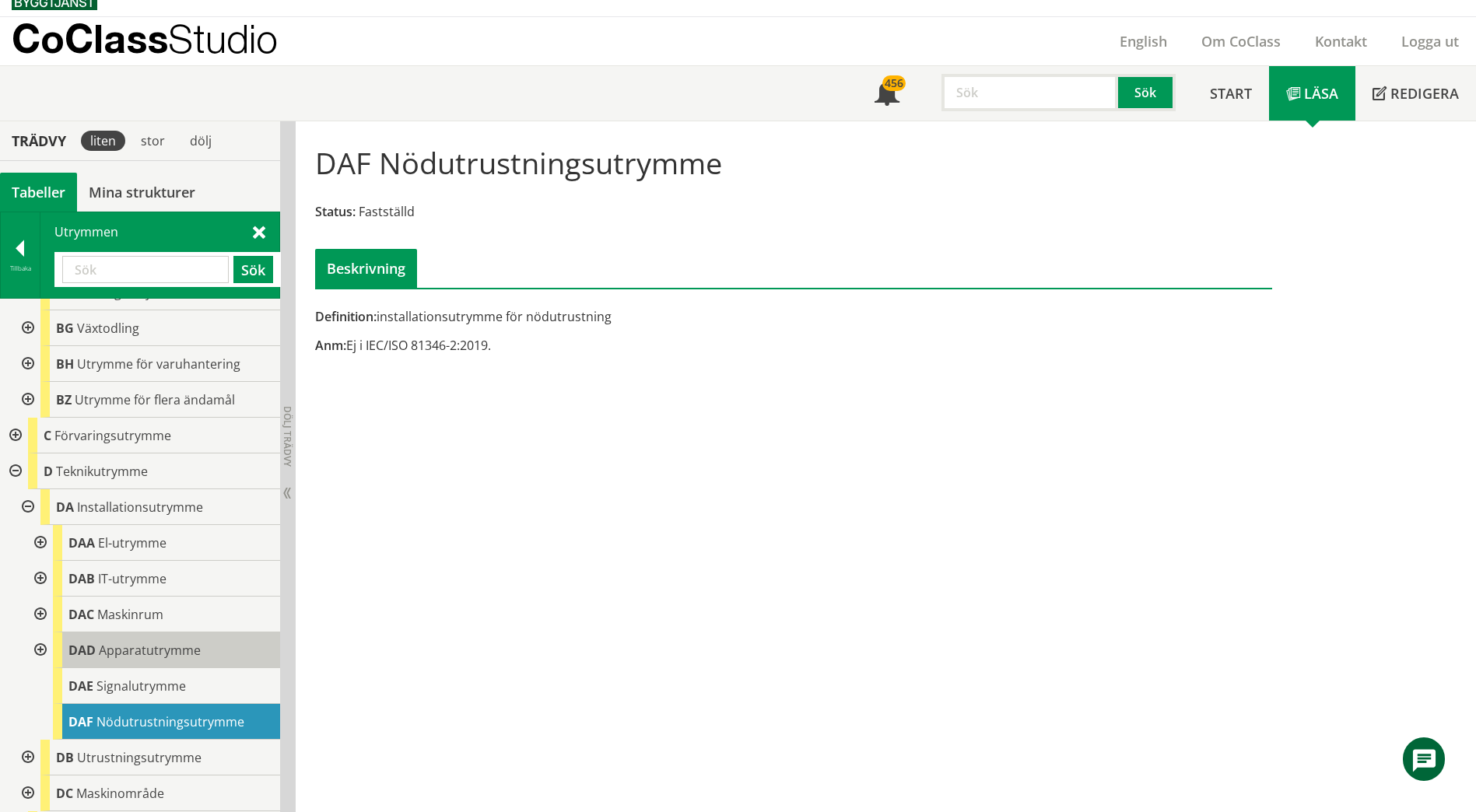
click at [125, 632] on body "AMA AMA Beskrivningsverktyg AMA Funktion BSAB Bygginfo Byggjura Byggkatalogen […" at bounding box center [738, 380] width 1476 height 812
click at [116, 633] on body "AMA AMA Beskrivningsverktyg AMA Funktion BSAB Bygginfo Byggjura Byggkatalogen […" at bounding box center [738, 380] width 1476 height 812
click at [116, 641] on span "Apparatutrymme" at bounding box center [150, 650] width 102 height 17
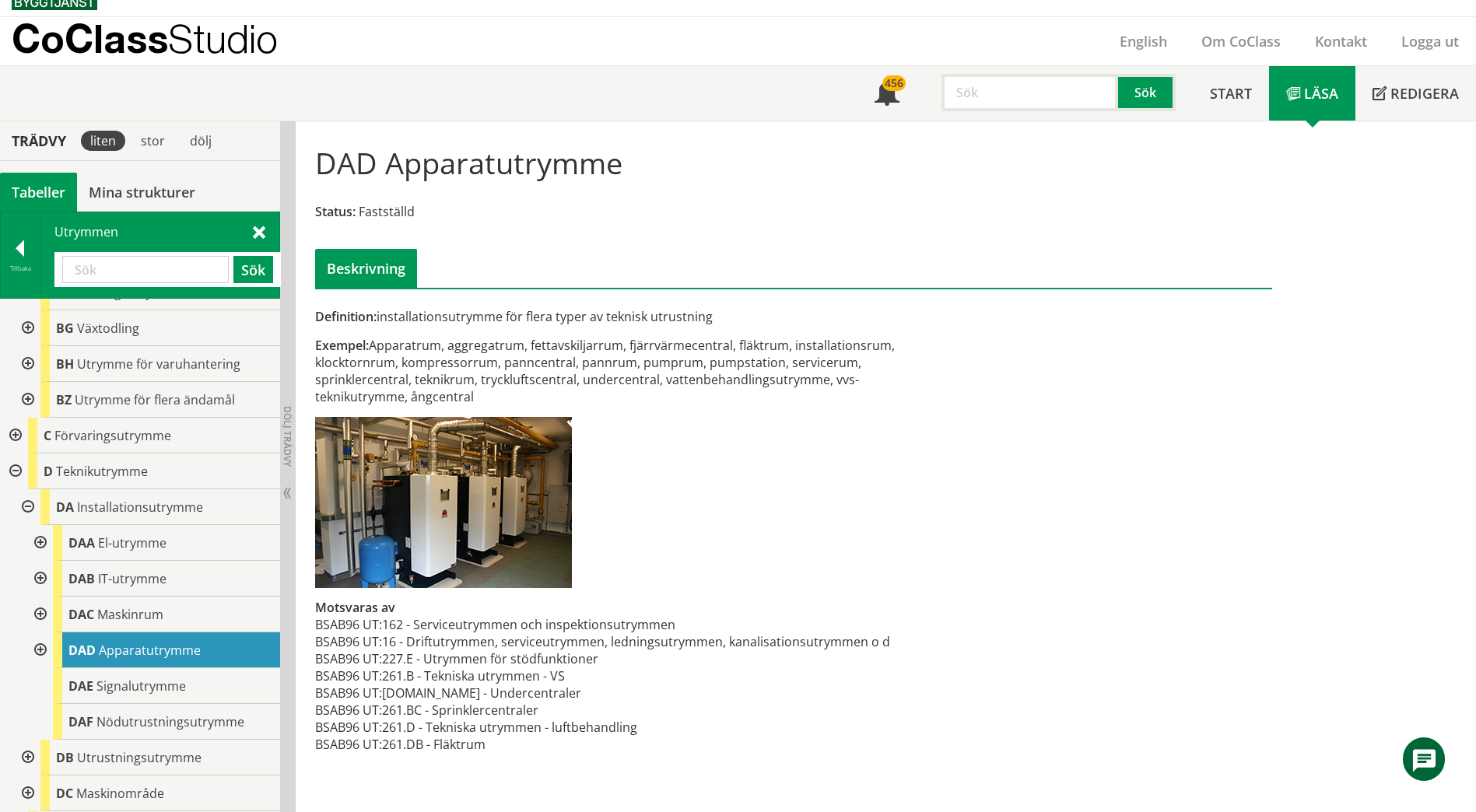
click at [18, 459] on div at bounding box center [14, 472] width 28 height 36
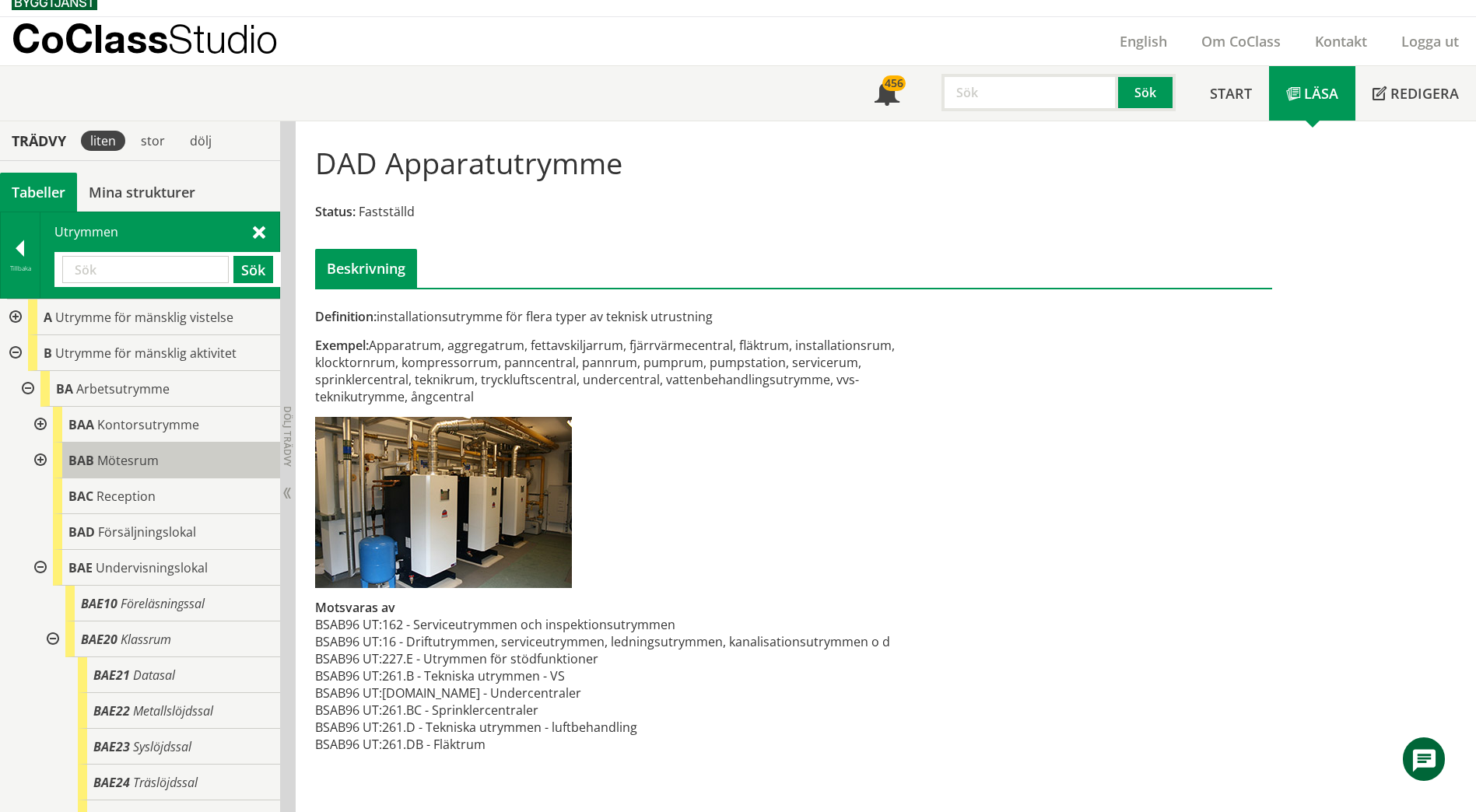
scroll to position [78, 0]
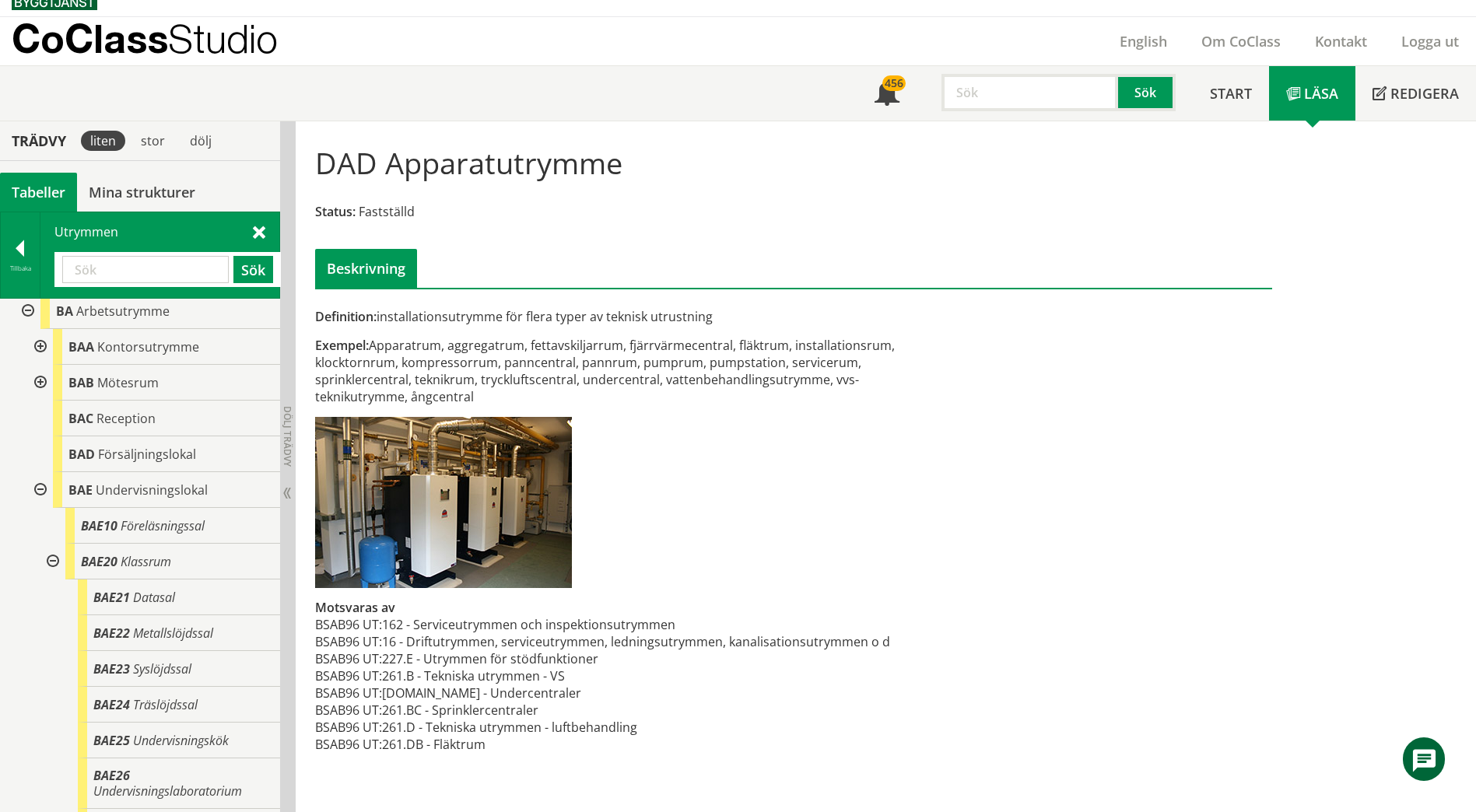
click at [39, 487] on div at bounding box center [39, 491] width 28 height 36
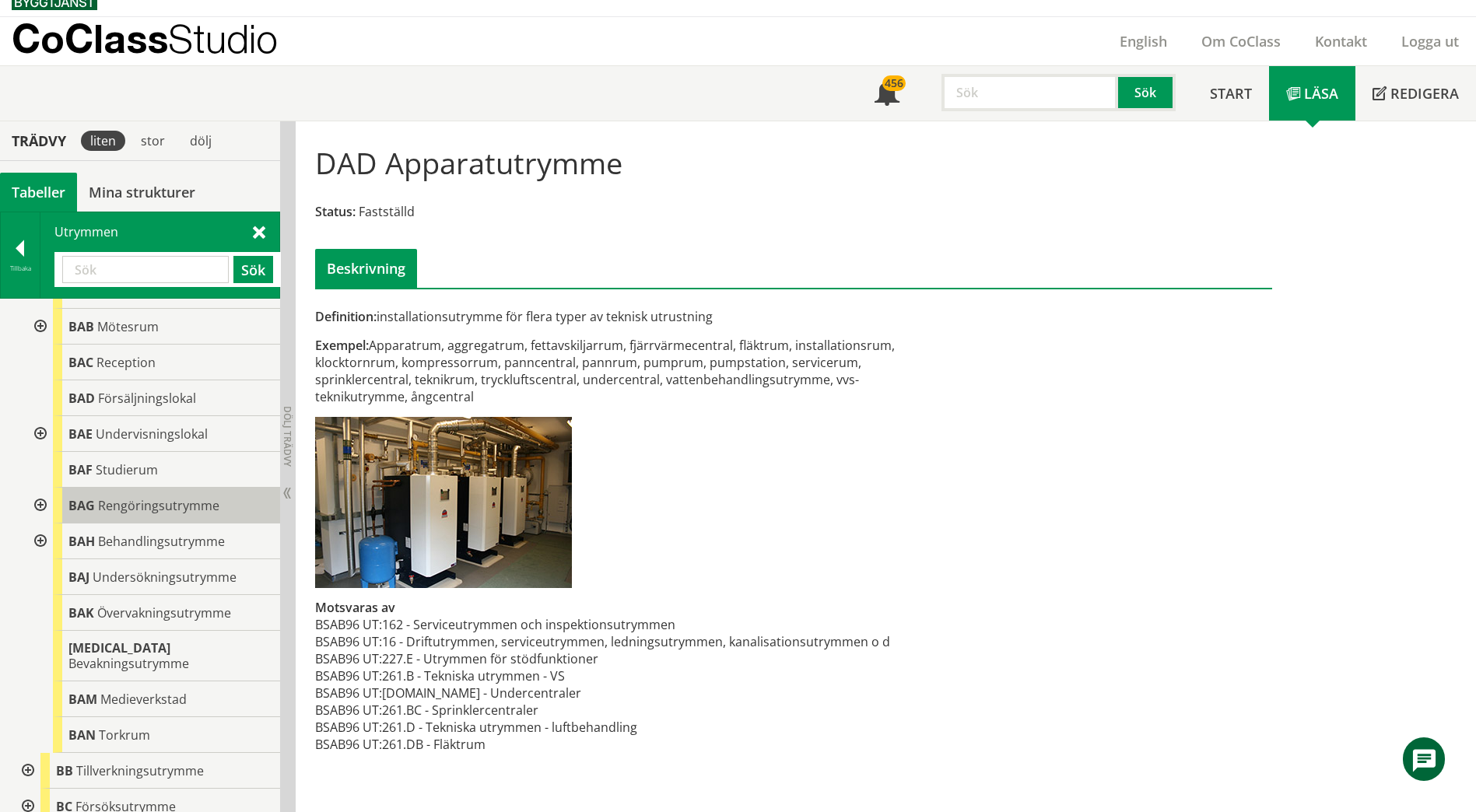
scroll to position [156, 0]
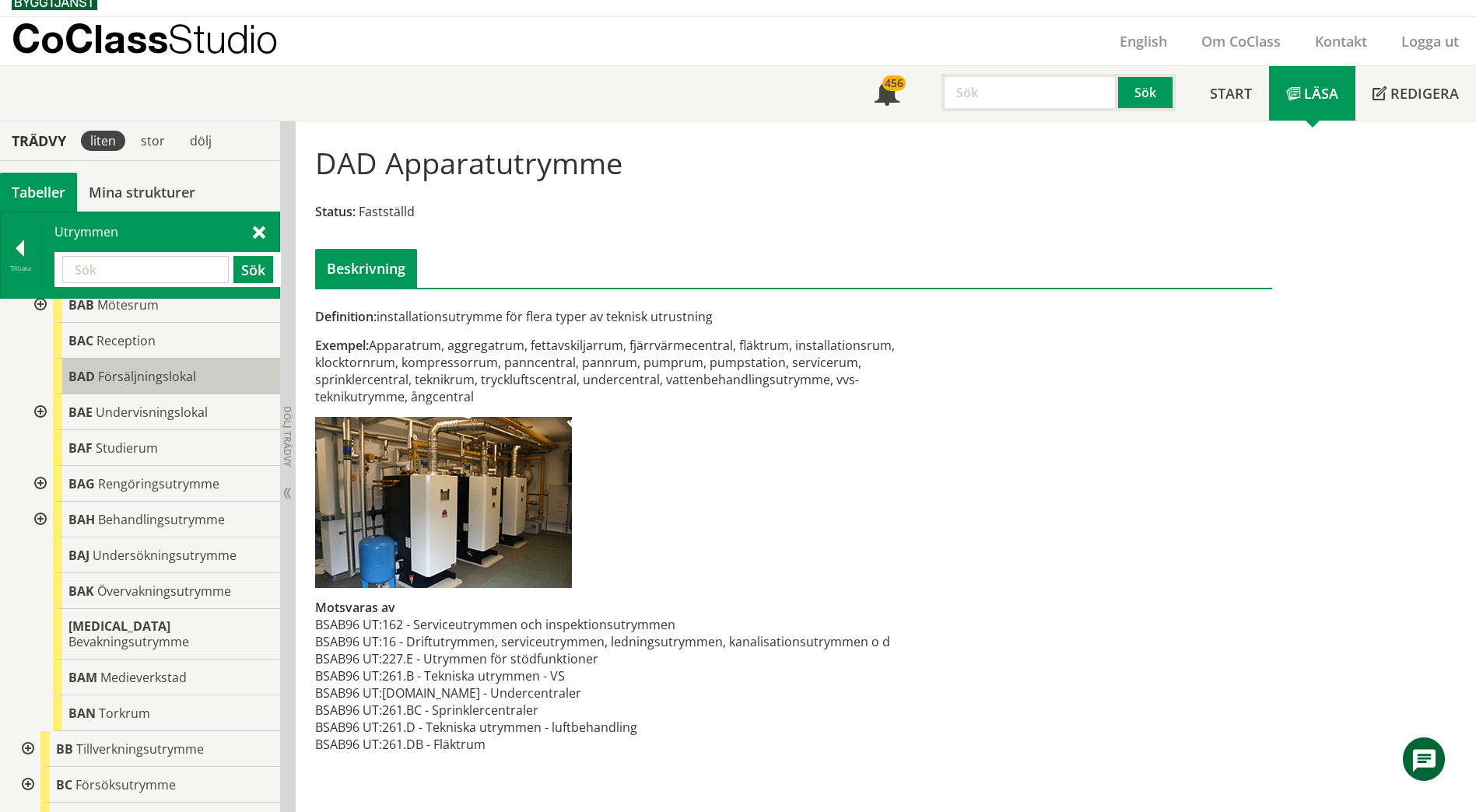
click at [99, 372] on span "Försäljningslokal" at bounding box center [147, 377] width 98 height 17
